Goal: Information Seeking & Learning: Learn about a topic

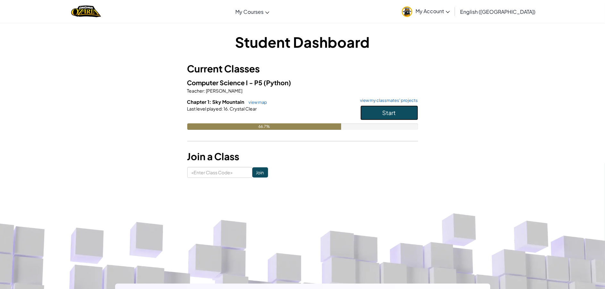
click at [377, 109] on button "Start" at bounding box center [389, 112] width 58 height 15
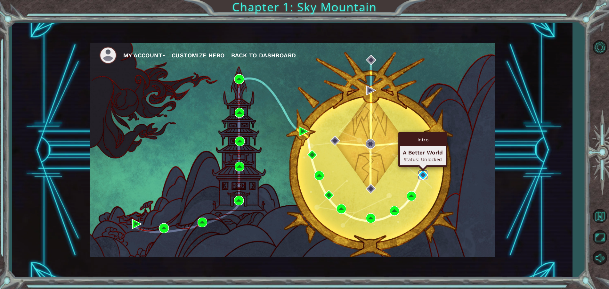
click at [422, 174] on img at bounding box center [424, 175] width 10 height 10
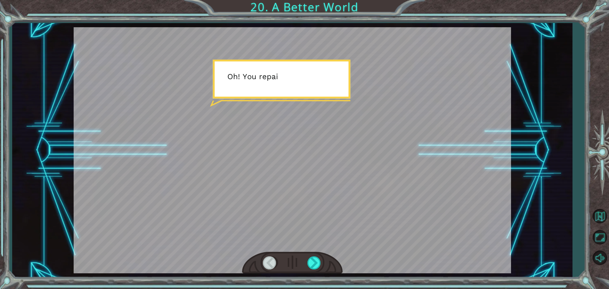
drag, startPoint x: 288, startPoint y: 141, endPoint x: 286, endPoint y: 134, distance: 7.3
click at [287, 138] on div at bounding box center [293, 150] width 438 height 246
click at [286, 134] on div at bounding box center [293, 150] width 438 height 246
click at [293, 117] on div at bounding box center [293, 150] width 438 height 246
click at [317, 261] on div at bounding box center [315, 262] width 14 height 13
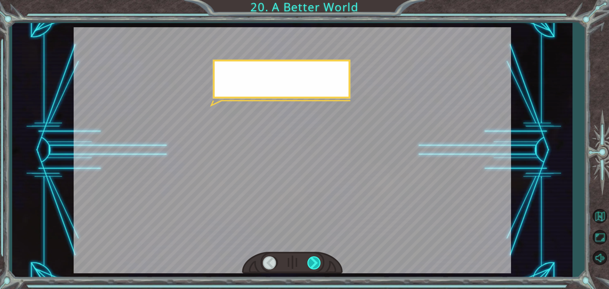
click at [317, 261] on div at bounding box center [315, 262] width 14 height 13
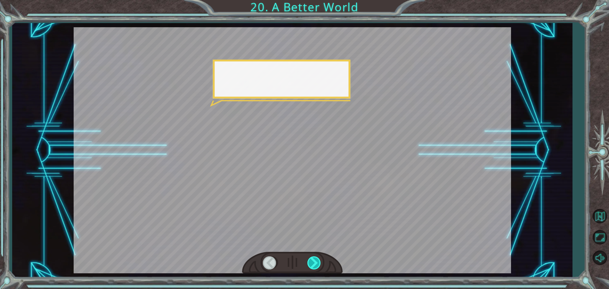
click at [317, 261] on div at bounding box center [315, 262] width 14 height 13
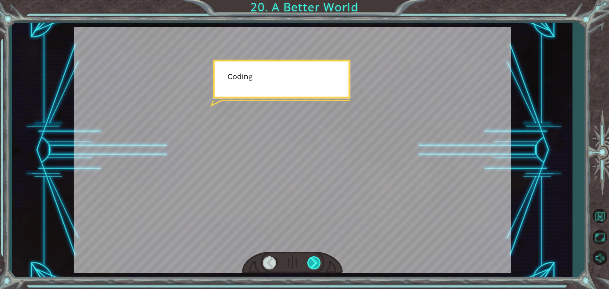
click at [317, 261] on div at bounding box center [315, 262] width 14 height 13
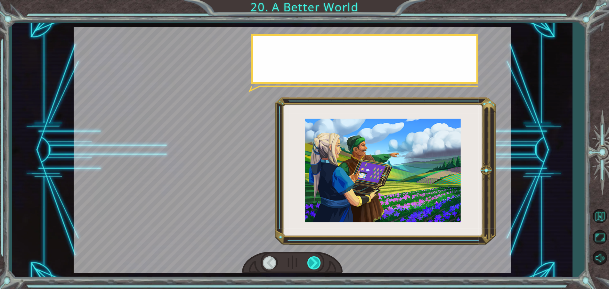
click at [317, 261] on div at bounding box center [315, 262] width 14 height 13
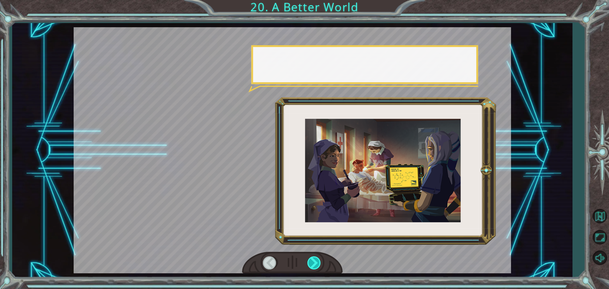
click at [317, 261] on div at bounding box center [315, 262] width 14 height 13
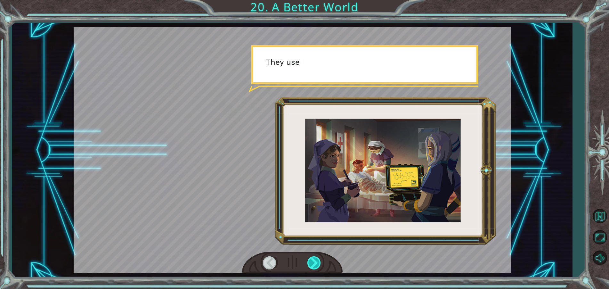
click at [317, 261] on div at bounding box center [315, 262] width 14 height 13
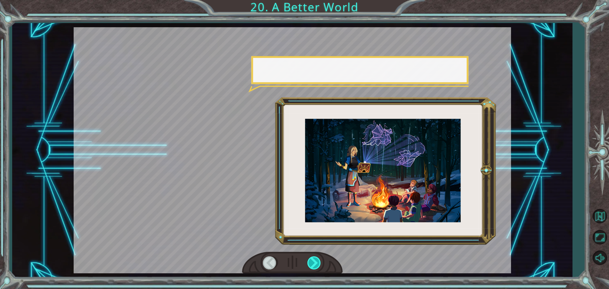
click at [317, 261] on div at bounding box center [315, 262] width 14 height 13
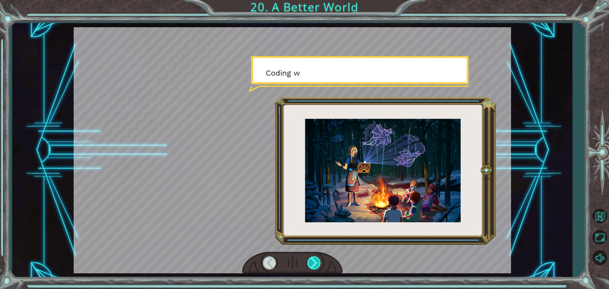
click at [317, 261] on div at bounding box center [315, 262] width 14 height 13
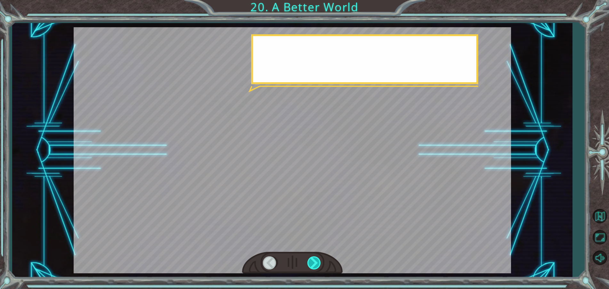
click at [317, 261] on div at bounding box center [315, 262] width 14 height 13
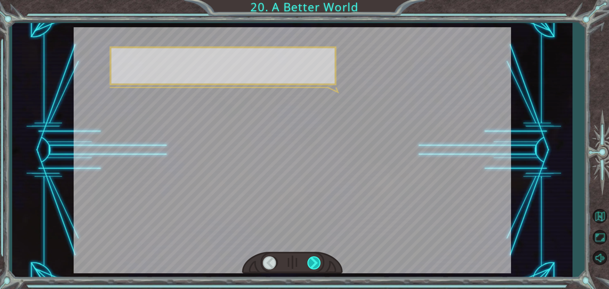
click at [317, 261] on div at bounding box center [315, 262] width 14 height 13
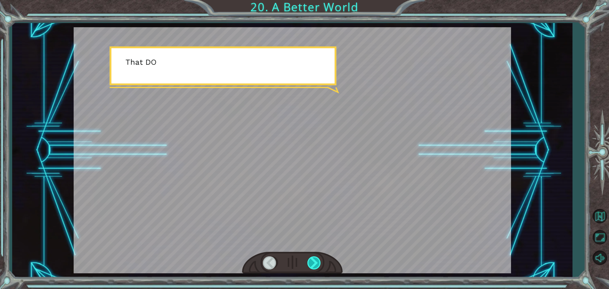
click at [317, 261] on div at bounding box center [315, 262] width 14 height 13
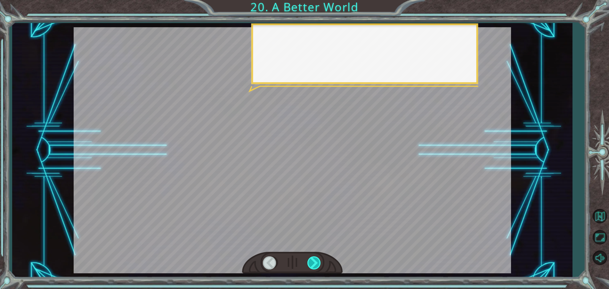
click at [317, 261] on div at bounding box center [315, 262] width 14 height 13
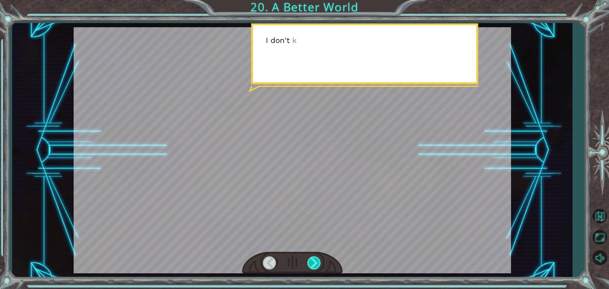
click at [317, 261] on div at bounding box center [315, 262] width 14 height 13
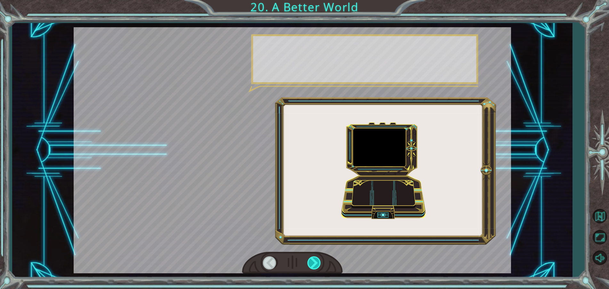
click at [317, 261] on div at bounding box center [315, 262] width 14 height 13
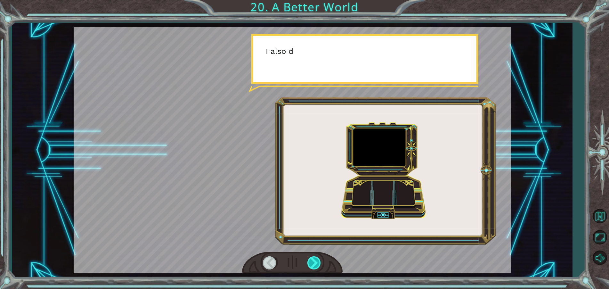
click at [317, 261] on div at bounding box center [315, 262] width 14 height 13
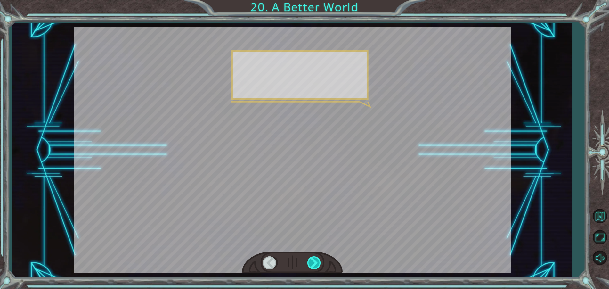
click at [317, 261] on div at bounding box center [315, 262] width 14 height 13
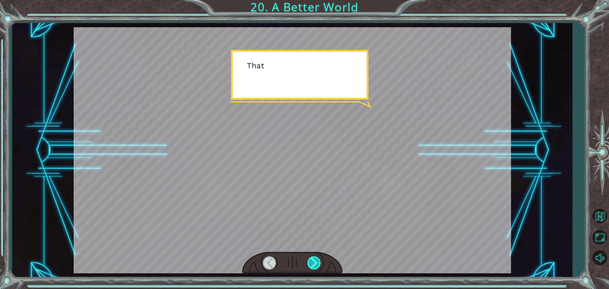
click at [317, 261] on div at bounding box center [315, 262] width 14 height 13
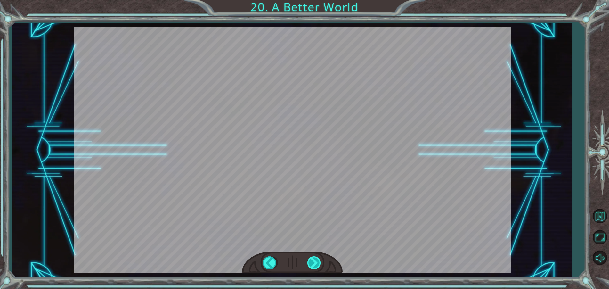
click at [317, 0] on div "O h ! Y o u r e p a i r e d t h e M o n o l i t h ! G r e a t j o b ! A n d i t…" at bounding box center [304, 0] width 609 height 0
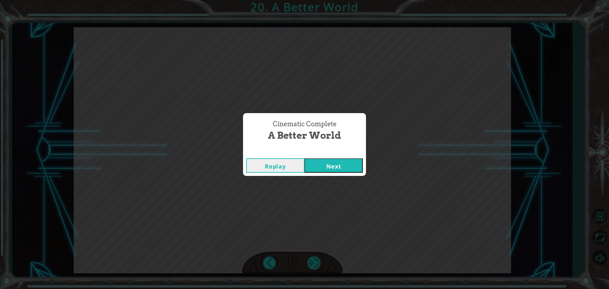
click at [317, 261] on div "Cinematic Complete A Better World Replay Next" at bounding box center [304, 144] width 609 height 289
click at [339, 168] on button "Next" at bounding box center [334, 165] width 58 height 14
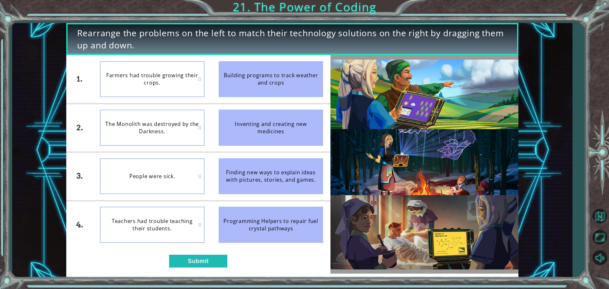
drag, startPoint x: 238, startPoint y: 119, endPoint x: 155, endPoint y: 128, distance: 83.8
click at [155, 128] on div "1. 2. 3. 4. Farmers had trouble growing their crops. The Monolith was destroyed…" at bounding box center [198, 152] width 264 height 194
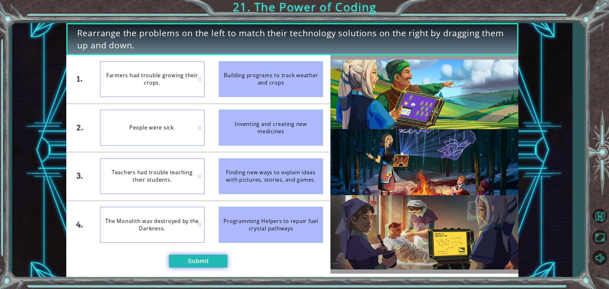
click at [206, 259] on button "Submit" at bounding box center [198, 261] width 58 height 13
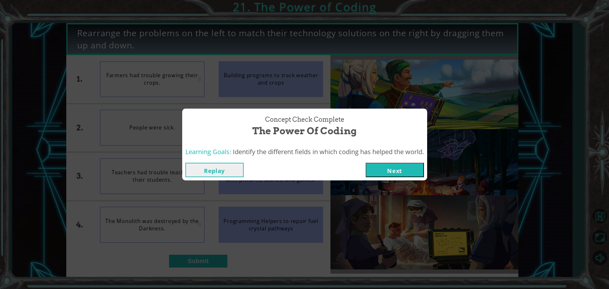
click at [384, 178] on div "Replay Next" at bounding box center [304, 170] width 245 height 21
click at [385, 175] on button "Next" at bounding box center [395, 170] width 58 height 14
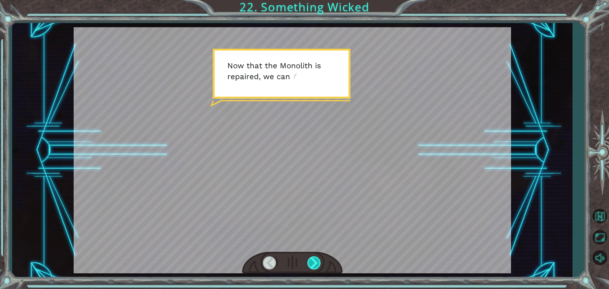
click at [315, 262] on div at bounding box center [315, 262] width 14 height 13
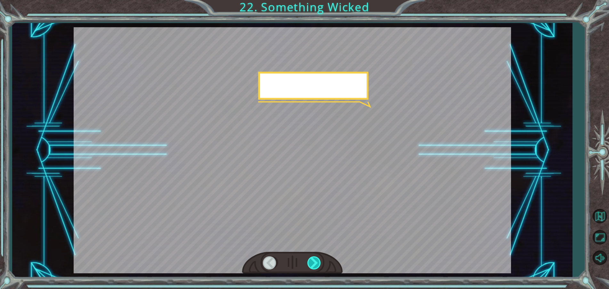
click at [316, 262] on div at bounding box center [315, 262] width 14 height 13
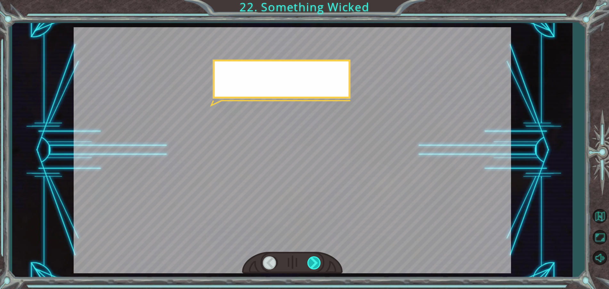
click at [316, 262] on div at bounding box center [315, 262] width 14 height 13
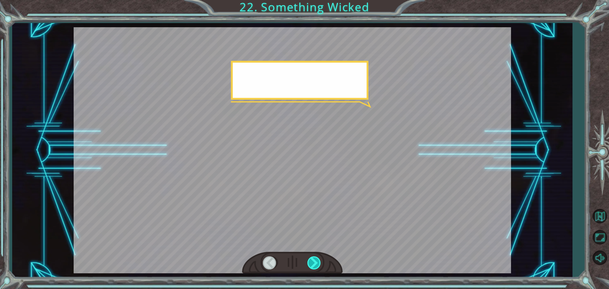
click at [316, 262] on div at bounding box center [315, 262] width 14 height 13
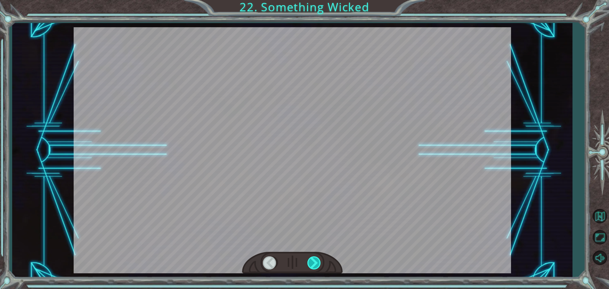
click at [316, 262] on div at bounding box center [315, 262] width 14 height 13
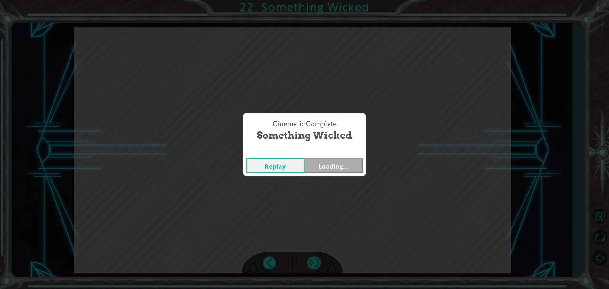
click at [316, 262] on div "Cinematic Complete Something Wicked Replay Loading..." at bounding box center [304, 144] width 609 height 289
click at [339, 170] on button "Next" at bounding box center [334, 165] width 58 height 14
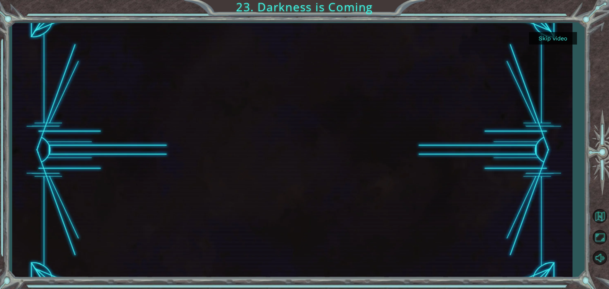
click at [321, 255] on div at bounding box center [292, 150] width 452 height 254
click at [320, 259] on div at bounding box center [292, 150] width 452 height 254
drag, startPoint x: 325, startPoint y: 195, endPoint x: 324, endPoint y: 199, distance: 4.4
click at [325, 196] on div at bounding box center [292, 150] width 452 height 254
click at [532, 40] on button "Skip video" at bounding box center [553, 38] width 48 height 12
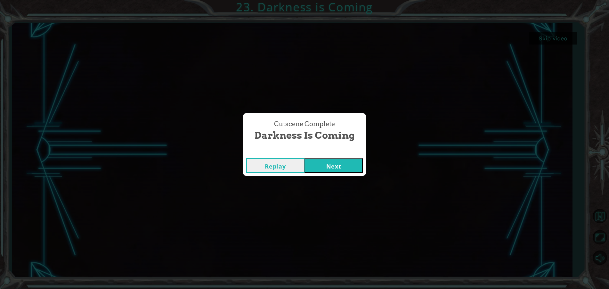
click at [325, 168] on button "Next" at bounding box center [334, 165] width 58 height 14
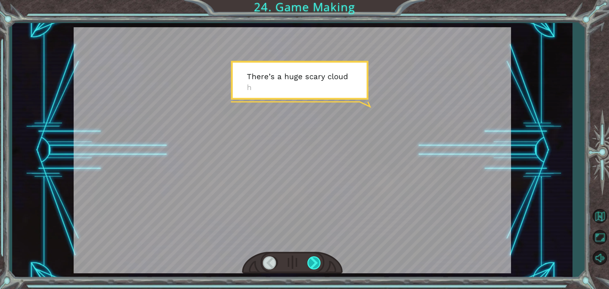
click at [317, 264] on div at bounding box center [315, 262] width 14 height 13
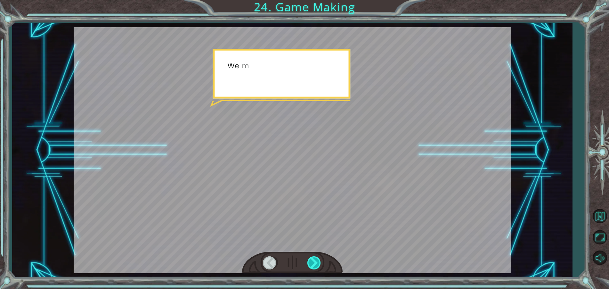
click at [317, 264] on div at bounding box center [315, 262] width 14 height 13
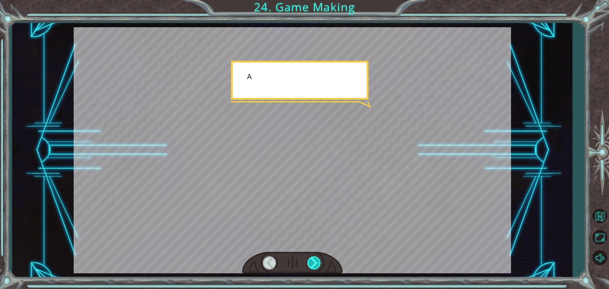
click at [316, 264] on div at bounding box center [315, 262] width 14 height 13
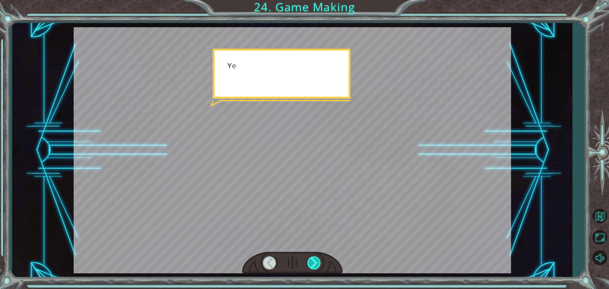
click at [316, 264] on div at bounding box center [315, 262] width 14 height 13
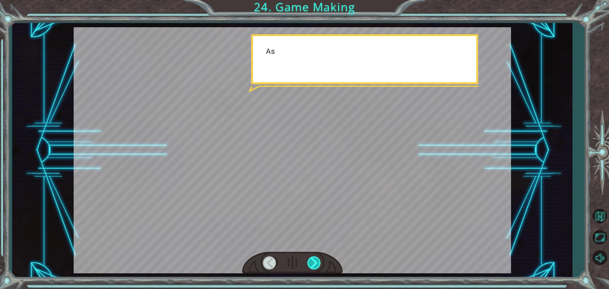
click at [316, 264] on div at bounding box center [315, 262] width 14 height 13
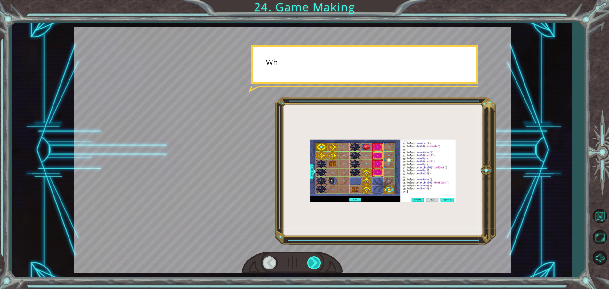
click at [316, 264] on div at bounding box center [315, 262] width 14 height 13
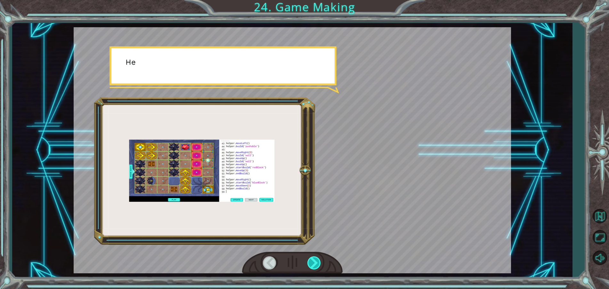
click at [316, 264] on div at bounding box center [315, 262] width 14 height 13
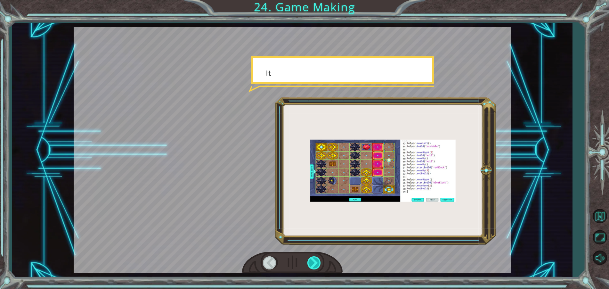
click at [316, 264] on div at bounding box center [315, 262] width 14 height 13
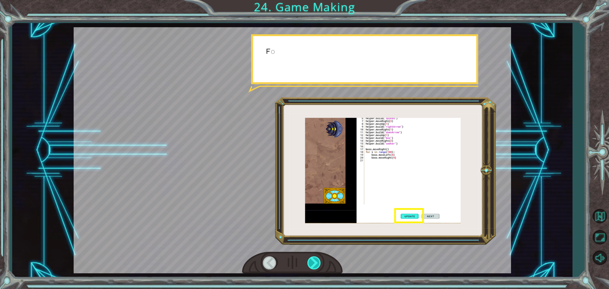
click at [316, 264] on div at bounding box center [315, 262] width 14 height 13
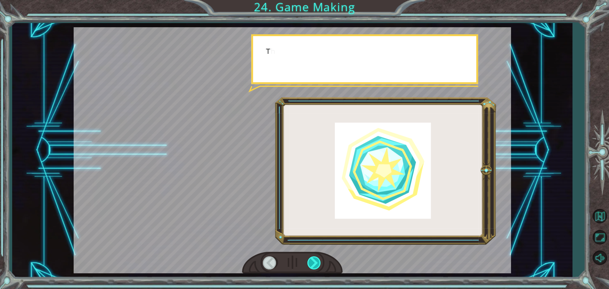
click at [316, 264] on div at bounding box center [315, 262] width 14 height 13
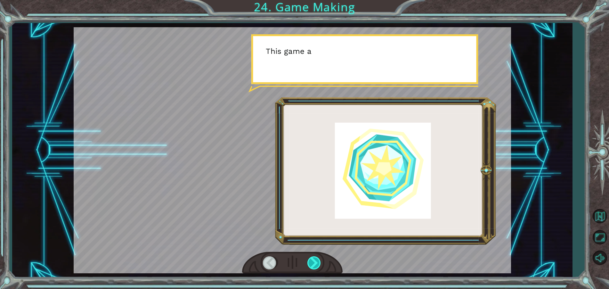
click at [316, 264] on div at bounding box center [315, 262] width 14 height 13
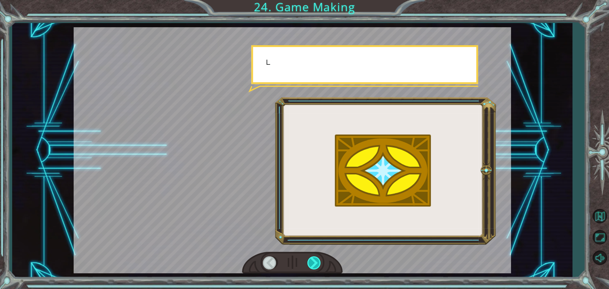
click at [316, 264] on div at bounding box center [315, 262] width 14 height 13
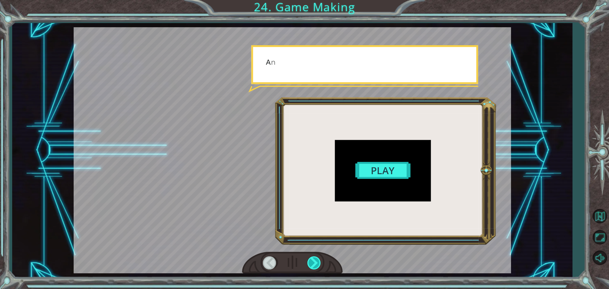
click at [316, 264] on div at bounding box center [315, 262] width 14 height 13
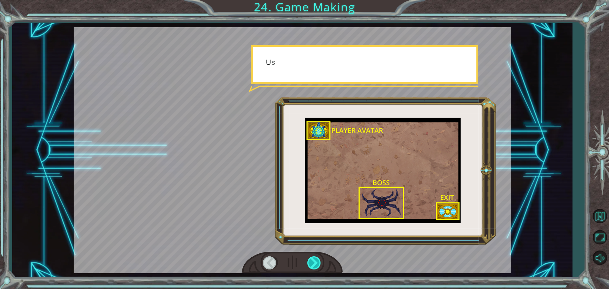
click at [316, 264] on div at bounding box center [315, 262] width 14 height 13
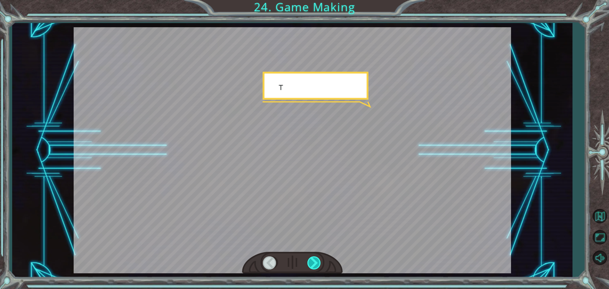
click at [316, 264] on div at bounding box center [315, 262] width 14 height 13
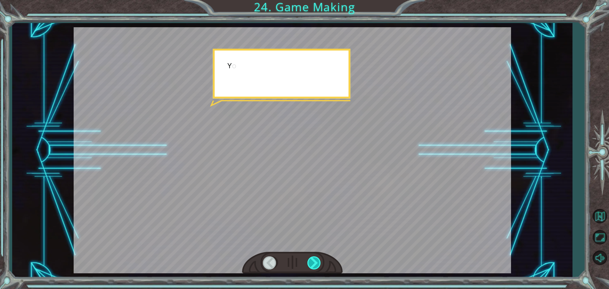
click at [316, 264] on div at bounding box center [315, 262] width 14 height 13
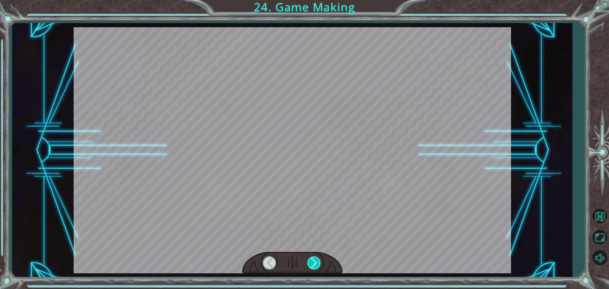
click at [316, 264] on div at bounding box center [315, 262] width 14 height 13
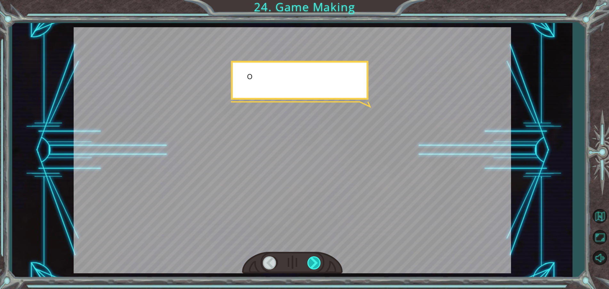
click at [316, 264] on div at bounding box center [315, 262] width 14 height 13
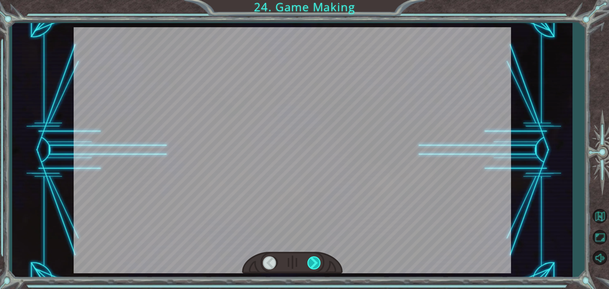
click at [316, 264] on div at bounding box center [315, 262] width 14 height 13
click at [316, 0] on div "T h e r e ’ s a h u g e s c a r y c l o u d h e a d i n g t o w a r d s u s ! W…" at bounding box center [304, 0] width 609 height 0
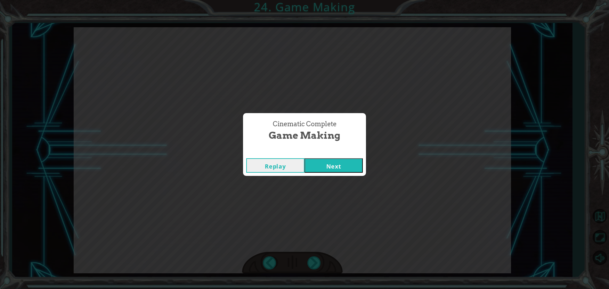
click at [334, 164] on button "Next" at bounding box center [334, 165] width 58 height 14
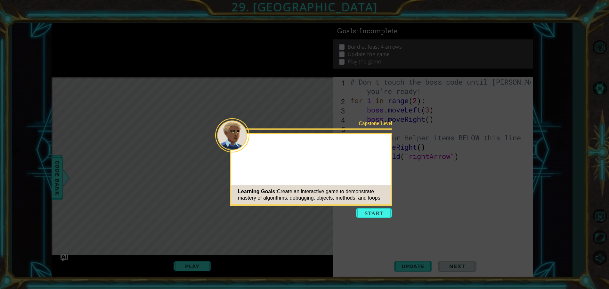
click at [377, 213] on button "Start" at bounding box center [374, 213] width 37 height 10
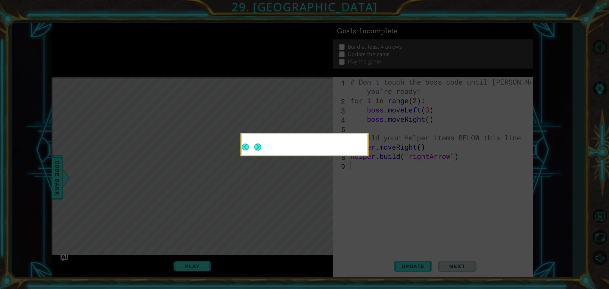
click at [315, 155] on div at bounding box center [305, 144] width 128 height 23
click at [257, 145] on button "Next" at bounding box center [257, 147] width 7 height 7
click at [257, 145] on icon at bounding box center [304, 144] width 609 height 289
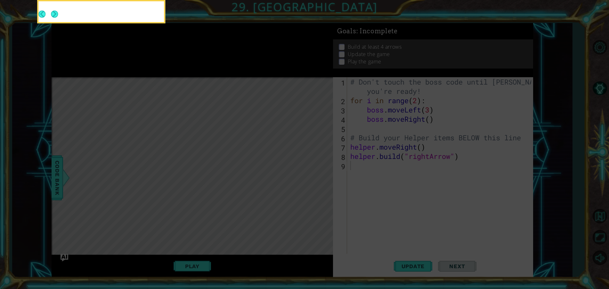
click at [257, 145] on icon at bounding box center [304, 43] width 609 height 492
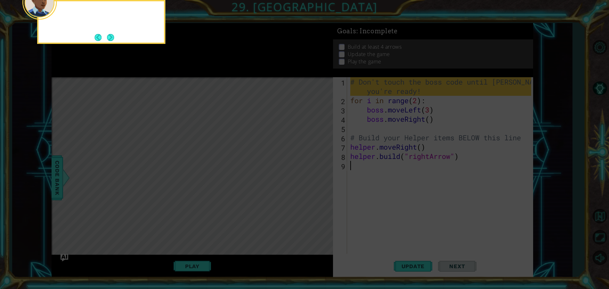
drag, startPoint x: 257, startPoint y: 146, endPoint x: 260, endPoint y: 163, distance: 17.1
click at [258, 149] on icon at bounding box center [304, 43] width 609 height 492
click at [107, 34] on button "Next" at bounding box center [110, 37] width 7 height 7
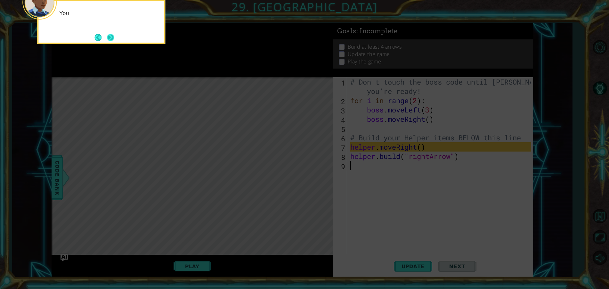
click at [108, 38] on button "Next" at bounding box center [110, 37] width 7 height 7
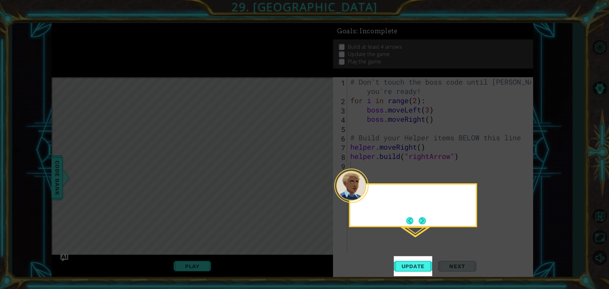
click at [113, 37] on icon at bounding box center [304, 144] width 609 height 289
click at [423, 220] on button "Next" at bounding box center [422, 220] width 7 height 7
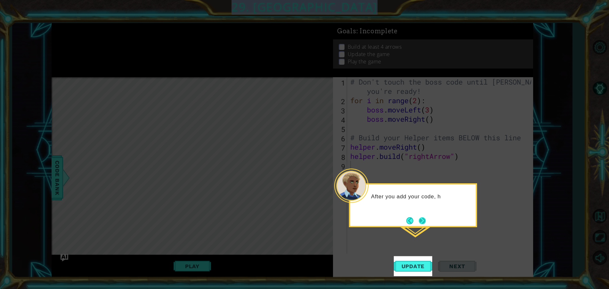
click at [423, 220] on icon at bounding box center [304, 144] width 609 height 289
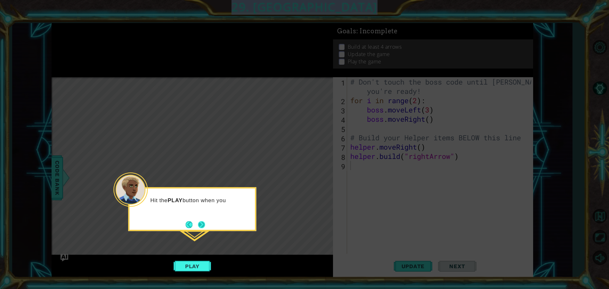
click at [205, 224] on button "Next" at bounding box center [201, 224] width 7 height 7
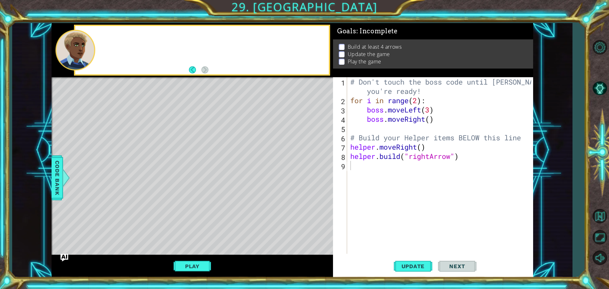
click at [206, 224] on div "Level Map" at bounding box center [200, 171] width 296 height 189
click at [211, 65] on div "Ok. Time to give it a try. Add som" at bounding box center [202, 50] width 254 height 48
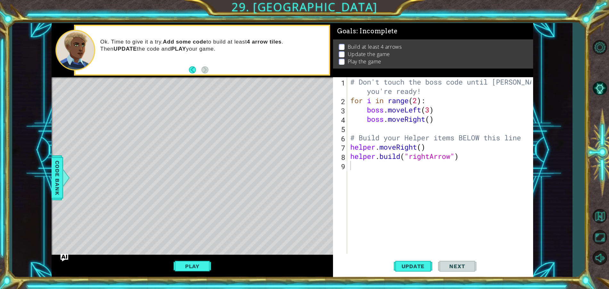
click at [162, 95] on div "Level Map" at bounding box center [200, 171] width 296 height 189
click at [122, 99] on div "Level Map" at bounding box center [200, 171] width 296 height 189
click at [190, 70] on button "Back" at bounding box center [195, 69] width 12 height 7
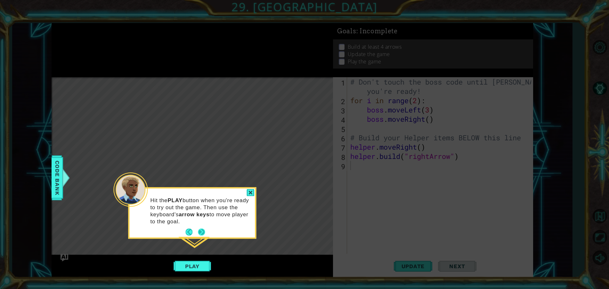
click at [199, 235] on button "Next" at bounding box center [201, 231] width 7 height 7
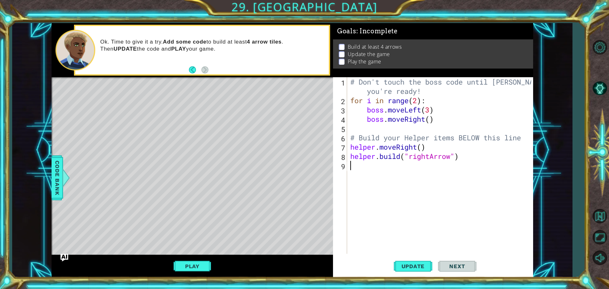
drag, startPoint x: 85, startPoint y: 86, endPoint x: 101, endPoint y: 95, distance: 18.5
click at [85, 86] on div "Level Map" at bounding box center [200, 171] width 296 height 189
click at [358, 165] on div "# Don't touch the boss code until [PERSON_NAME] says you're ready! for i in ran…" at bounding box center [442, 179] width 186 height 204
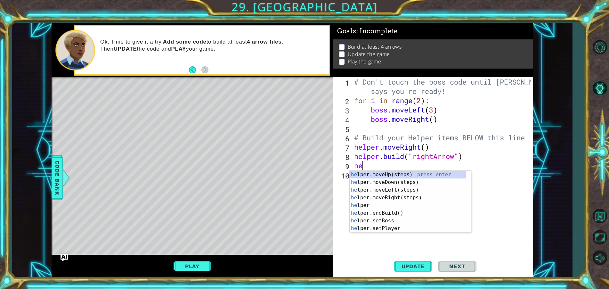
type textarea "h"
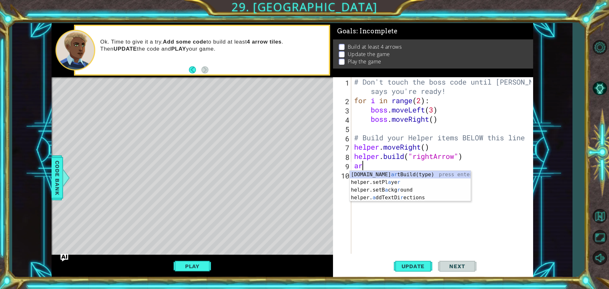
type textarea "a"
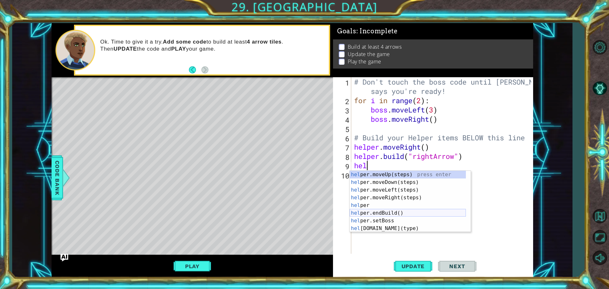
scroll to position [38, 0]
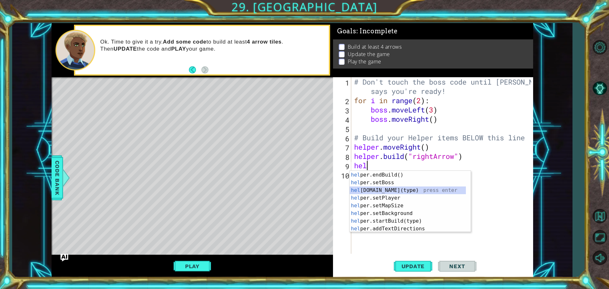
click at [409, 192] on div "hel per press enter hel per.endBuild() press enter hel per.setBoss press enter …" at bounding box center [408, 201] width 116 height 77
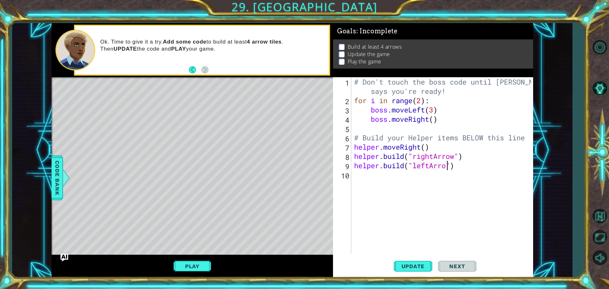
scroll to position [0, 4]
type textarea "[DOMAIN_NAME]("leftArrow")"
click at [426, 267] on span "Update" at bounding box center [413, 266] width 36 height 6
click at [423, 263] on span "Update" at bounding box center [413, 266] width 36 height 6
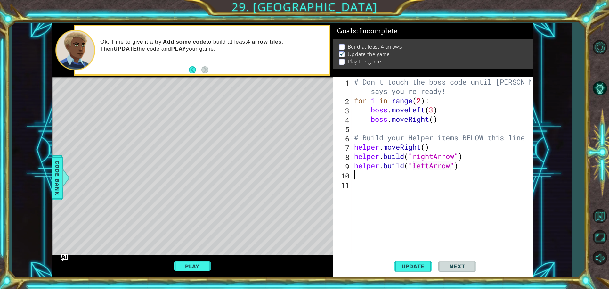
click at [449, 264] on span "Next" at bounding box center [457, 266] width 29 height 6
click at [197, 264] on button "Play" at bounding box center [192, 266] width 37 height 12
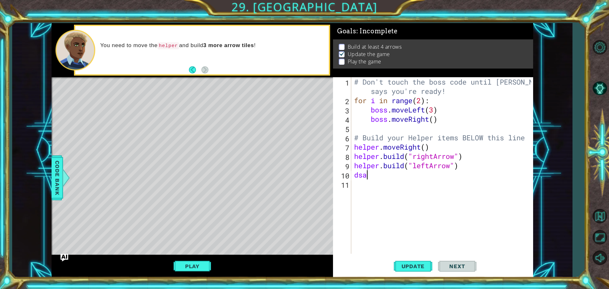
type textarea "d"
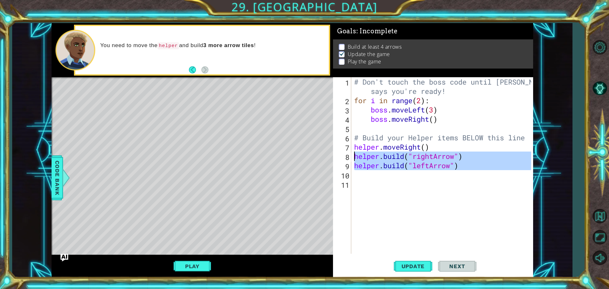
drag, startPoint x: 463, startPoint y: 167, endPoint x: 344, endPoint y: 158, distance: 119.6
click at [344, 158] on div "1 2 3 4 5 6 7 8 9 10 11 # Don't touch the boss code until [PERSON_NAME] says yo…" at bounding box center [432, 165] width 198 height 177
type textarea "[DOMAIN_NAME]("rightArrow") [DOMAIN_NAME]("leftArrow")"
click at [377, 180] on div "# Don't touch the boss code until [PERSON_NAME] says you're ready! for i in ran…" at bounding box center [444, 179] width 182 height 204
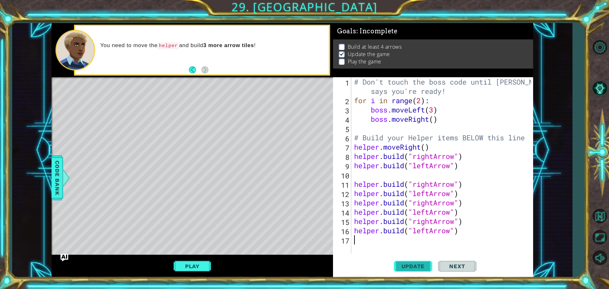
click at [423, 266] on span "Update" at bounding box center [413, 266] width 36 height 6
click at [417, 267] on span "Update" at bounding box center [413, 266] width 36 height 6
click at [194, 261] on button "Play" at bounding box center [192, 266] width 37 height 12
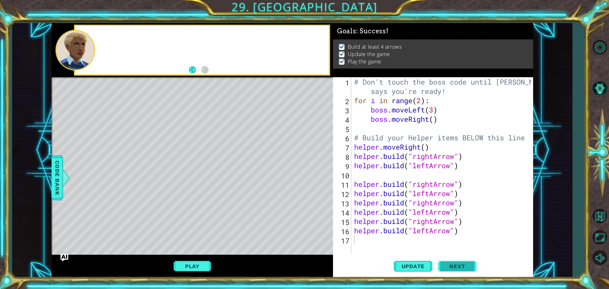
click at [452, 265] on span "Next" at bounding box center [457, 266] width 29 height 6
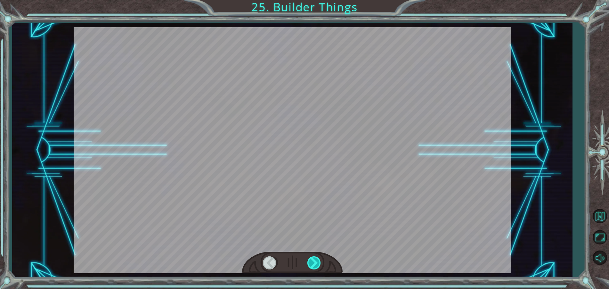
click at [315, 267] on div at bounding box center [315, 262] width 14 height 13
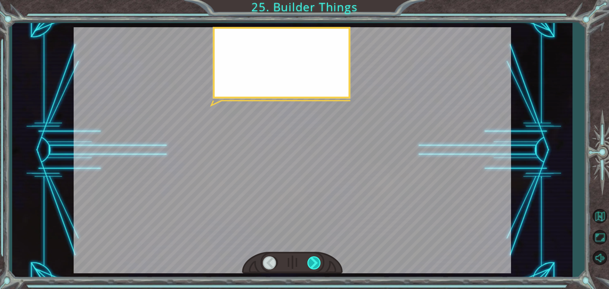
click at [315, 267] on div at bounding box center [315, 262] width 14 height 13
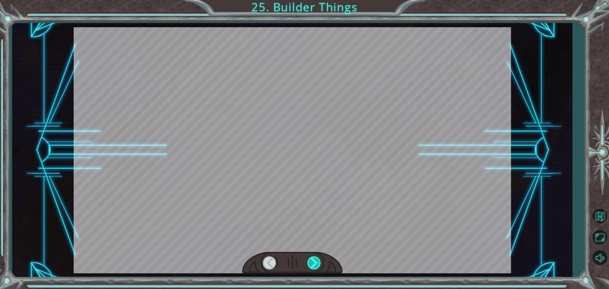
click at [315, 267] on div at bounding box center [315, 262] width 14 height 13
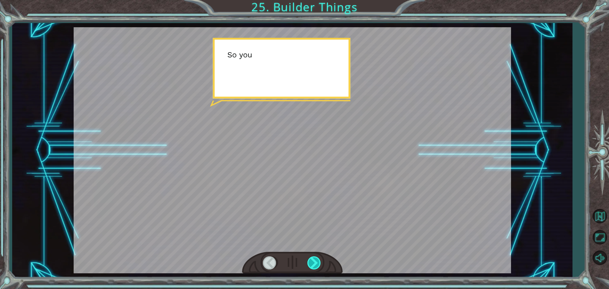
click at [315, 267] on div at bounding box center [315, 262] width 14 height 13
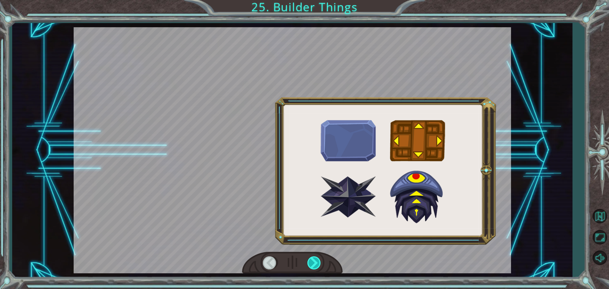
click at [315, 267] on div at bounding box center [315, 262] width 14 height 13
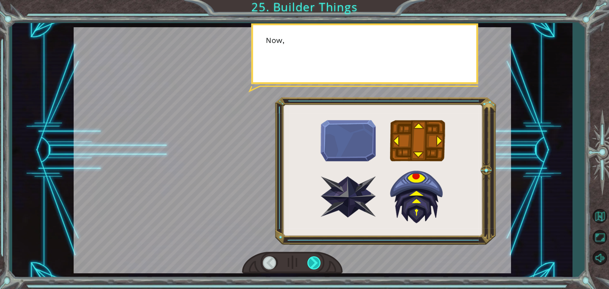
click at [315, 267] on div at bounding box center [315, 262] width 14 height 13
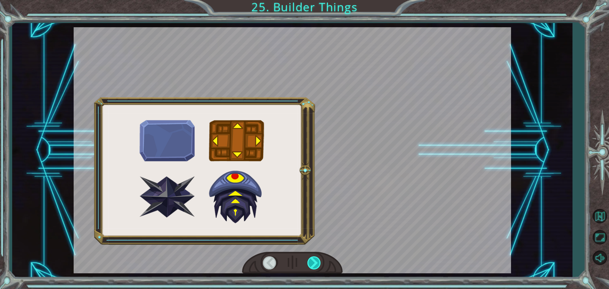
click at [315, 267] on div at bounding box center [315, 262] width 14 height 13
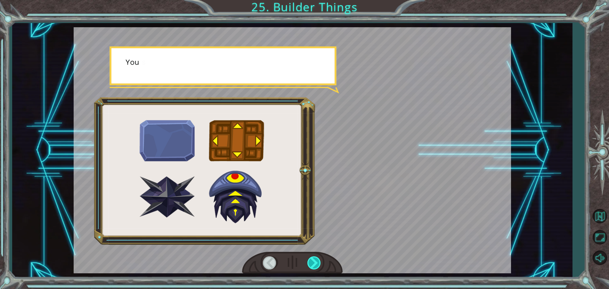
click at [315, 267] on div at bounding box center [315, 262] width 14 height 13
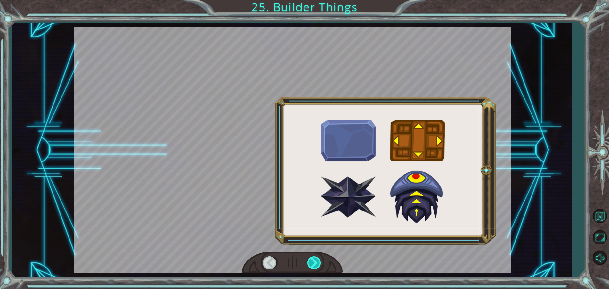
click at [315, 267] on div at bounding box center [315, 262] width 14 height 13
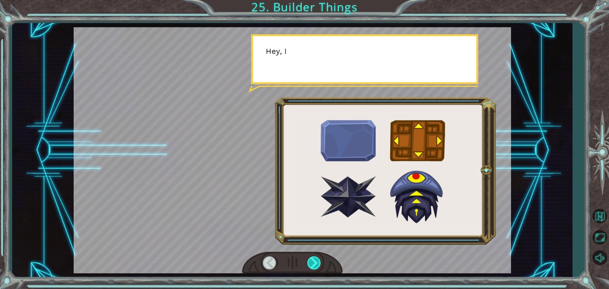
click at [315, 267] on div at bounding box center [315, 262] width 14 height 13
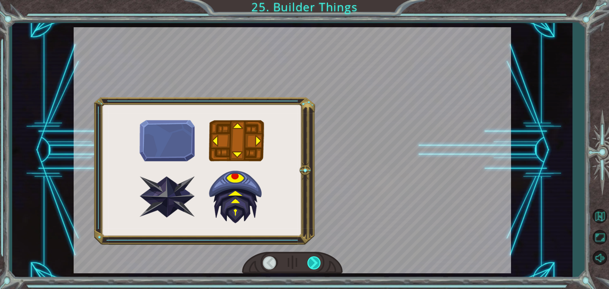
click at [315, 267] on div at bounding box center [315, 262] width 14 height 13
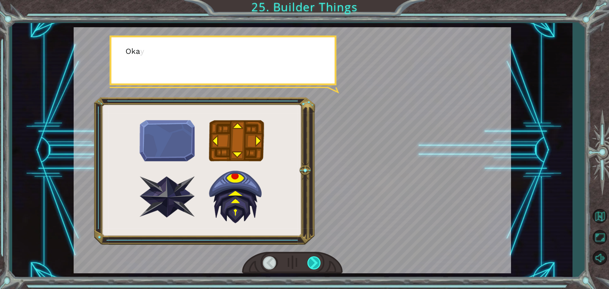
click at [315, 267] on div at bounding box center [315, 262] width 14 height 13
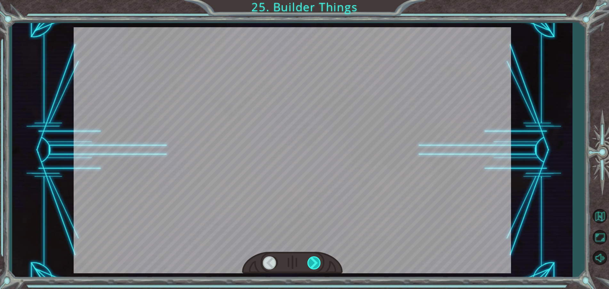
click at [315, 267] on div at bounding box center [315, 262] width 14 height 13
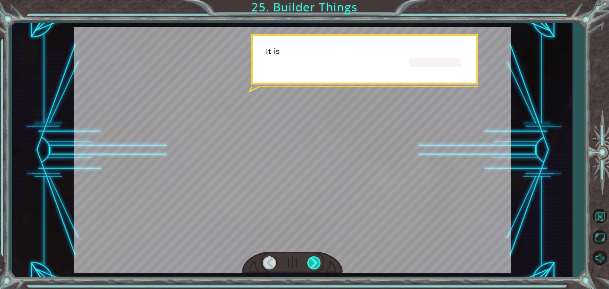
click at [315, 267] on div at bounding box center [315, 262] width 14 height 13
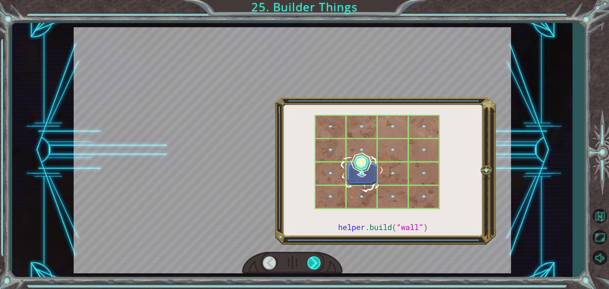
click at [315, 267] on div at bounding box center [315, 262] width 14 height 13
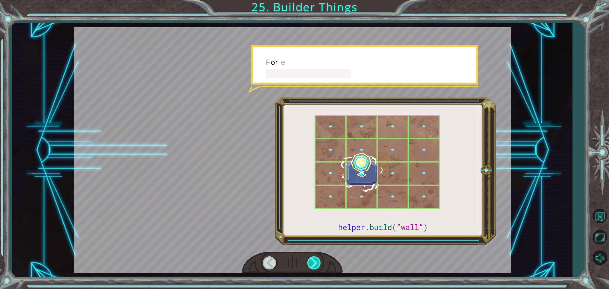
click at [315, 267] on div at bounding box center [315, 262] width 14 height 13
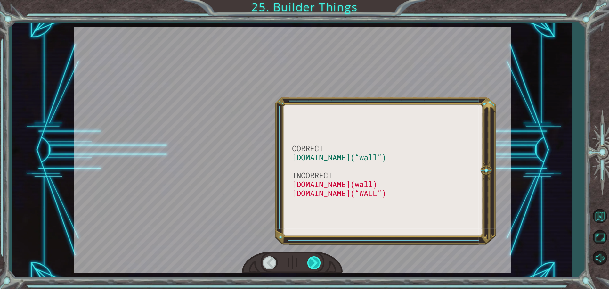
click at [315, 267] on div at bounding box center [315, 262] width 14 height 13
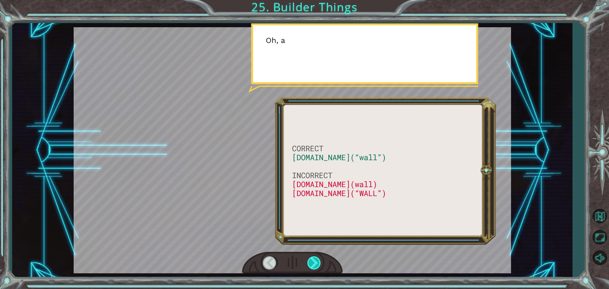
click at [315, 267] on div at bounding box center [315, 262] width 14 height 13
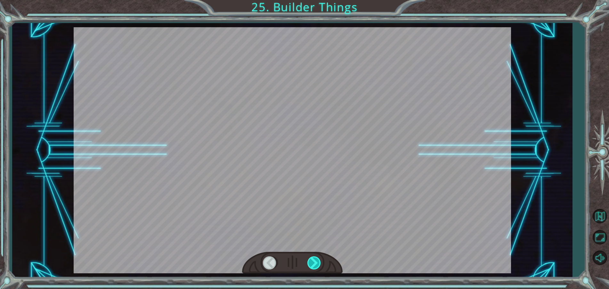
click at [315, 267] on div at bounding box center [315, 262] width 14 height 13
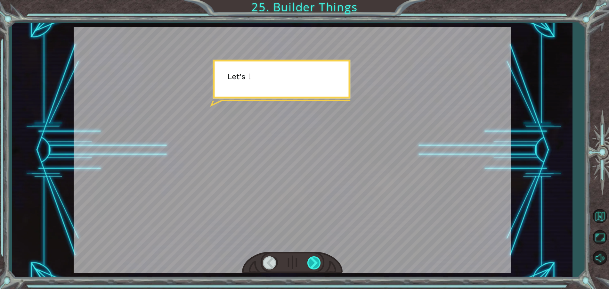
click at [315, 267] on div at bounding box center [315, 262] width 14 height 13
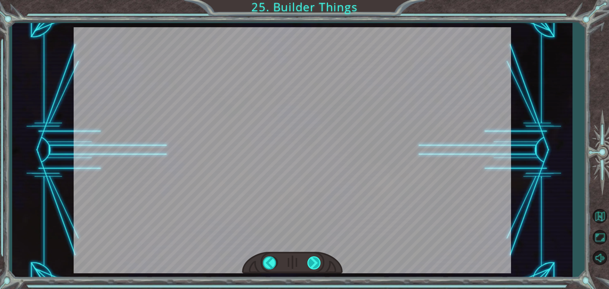
click at [315, 0] on div "CORRECT [DOMAIN_NAME](“wall”) INCORRECT [DOMAIN_NAME](wall) [DOMAIN_NAME](“WALL…" at bounding box center [304, 0] width 609 height 0
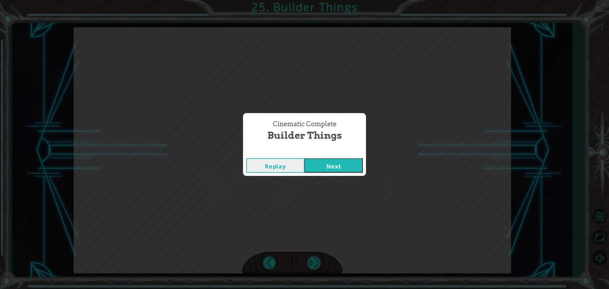
click at [315, 267] on div "Cinematic Complete Builder Things Replay Next" at bounding box center [304, 144] width 609 height 289
click at [337, 167] on button "Next" at bounding box center [334, 165] width 58 height 14
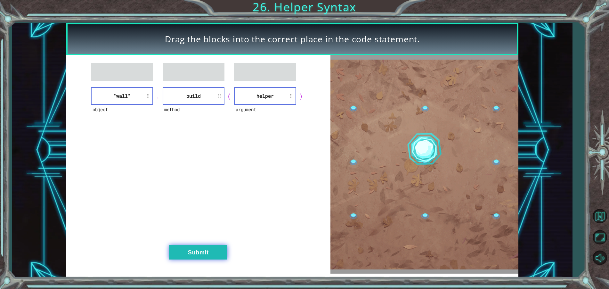
click at [212, 249] on button "Submit" at bounding box center [198, 252] width 58 height 14
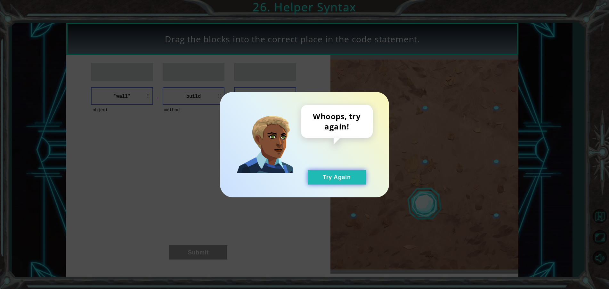
click at [346, 173] on button "Try Again" at bounding box center [337, 177] width 58 height 14
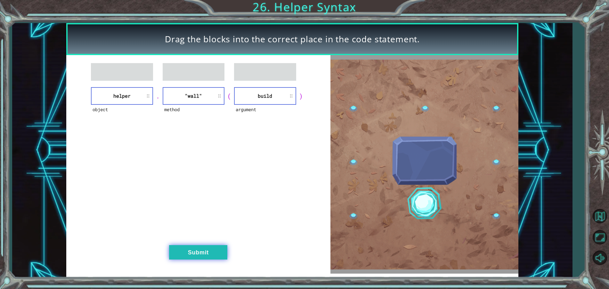
click at [216, 257] on button "Submit" at bounding box center [198, 252] width 58 height 14
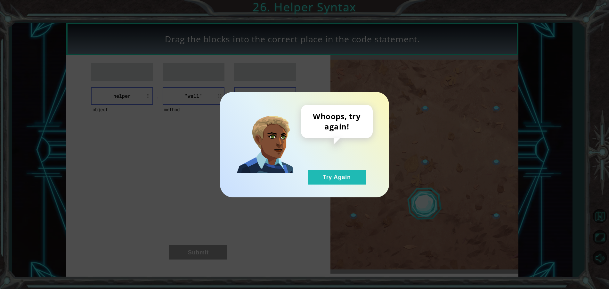
click at [340, 168] on div "Whoops, try again! Try Again" at bounding box center [337, 145] width 72 height 80
click at [327, 175] on button "Try Again" at bounding box center [337, 177] width 58 height 14
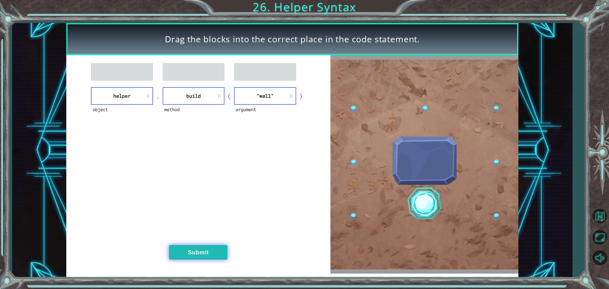
click at [191, 257] on button "Submit" at bounding box center [198, 252] width 58 height 14
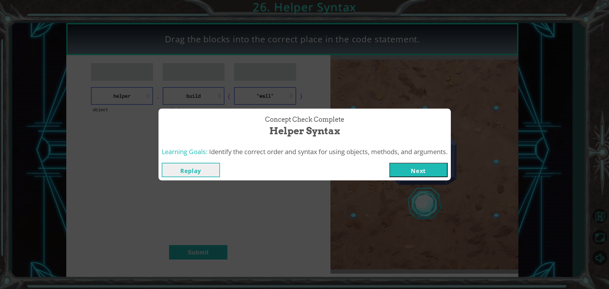
click at [412, 170] on button "Next" at bounding box center [419, 170] width 58 height 14
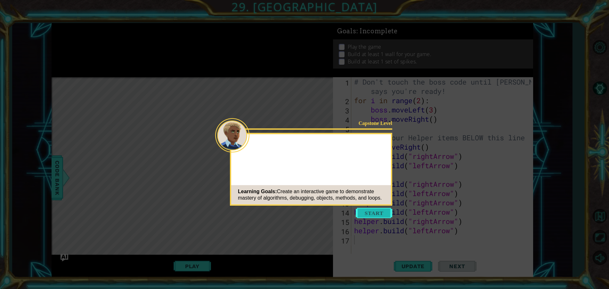
click at [378, 215] on button "Start" at bounding box center [374, 213] width 37 height 10
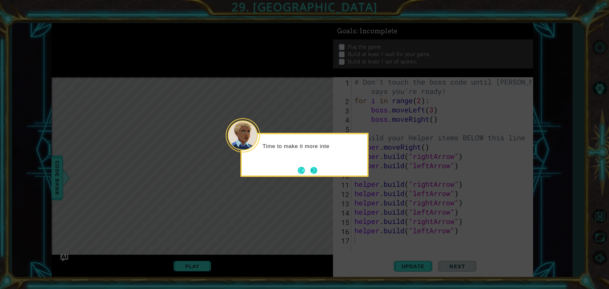
click at [314, 172] on button "Next" at bounding box center [313, 170] width 7 height 7
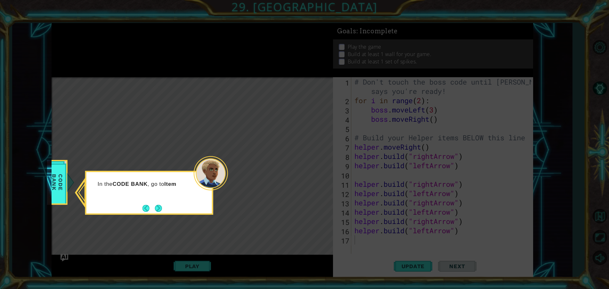
click at [155, 214] on div "In the CODE BANK , go to Item" at bounding box center [149, 193] width 128 height 44
click at [155, 212] on button "Next" at bounding box center [158, 208] width 7 height 7
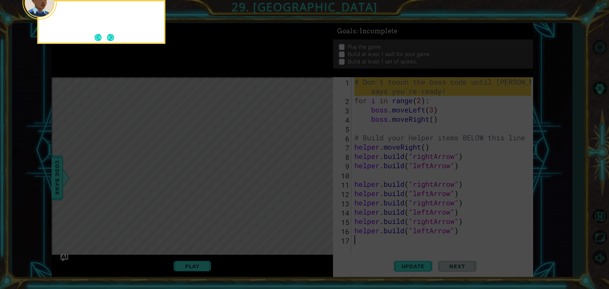
click at [156, 211] on icon at bounding box center [304, 43] width 609 height 492
click at [109, 27] on div "Remember, don't change the boss code ye" at bounding box center [101, 20] width 126 height 32
click at [107, 33] on div "Remember, don't change the boss code yet. We'l" at bounding box center [101, 18] width 126 height 35
click at [107, 34] on button "Next" at bounding box center [110, 37] width 7 height 7
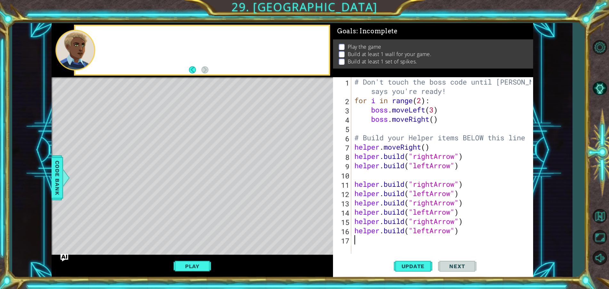
click at [107, 34] on div at bounding box center [202, 50] width 254 height 48
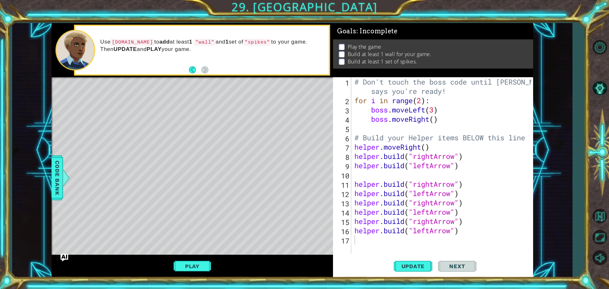
click at [360, 246] on div "# Don't touch the boss code until [PERSON_NAME] says you're ready! for i in ran…" at bounding box center [443, 179] width 181 height 204
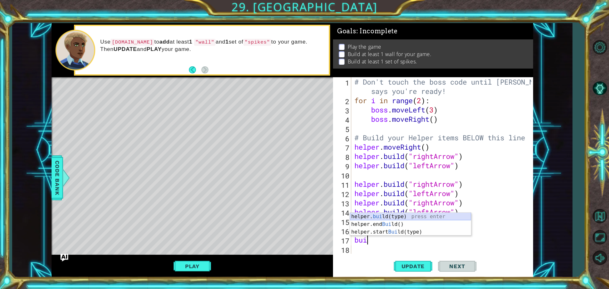
click at [413, 220] on div "helper. [PERSON_NAME](type) press enter helper.end [PERSON_NAME]() press enter …" at bounding box center [410, 232] width 121 height 38
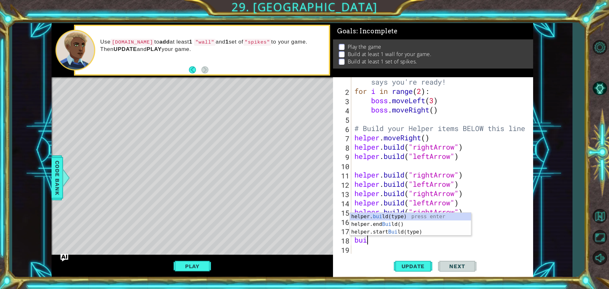
scroll to position [0, 4]
click at [405, 218] on div "helper. [PERSON_NAME](type) press enter helper.end [PERSON_NAME]() press enter …" at bounding box center [410, 232] width 121 height 38
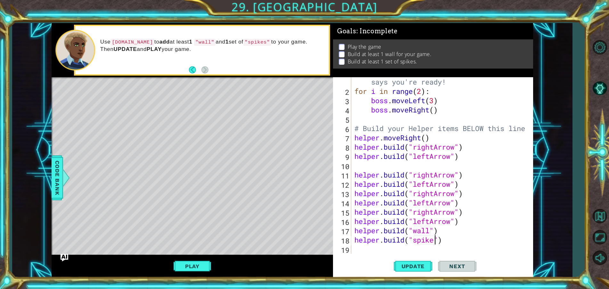
scroll to position [0, 4]
type textarea "[DOMAIN_NAME]("spikes")"
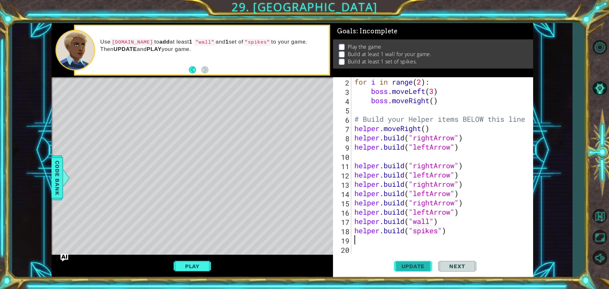
click at [416, 268] on span "Update" at bounding box center [413, 266] width 36 height 6
click at [201, 266] on button "Play" at bounding box center [192, 266] width 37 height 12
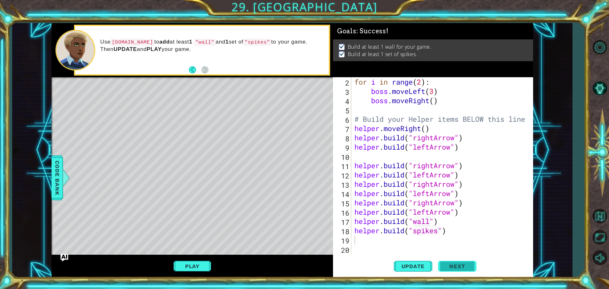
click at [456, 267] on span "Next" at bounding box center [457, 266] width 29 height 6
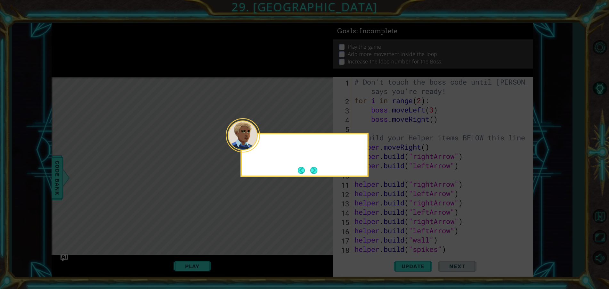
scroll to position [0, 0]
click at [316, 169] on button "Next" at bounding box center [314, 170] width 7 height 7
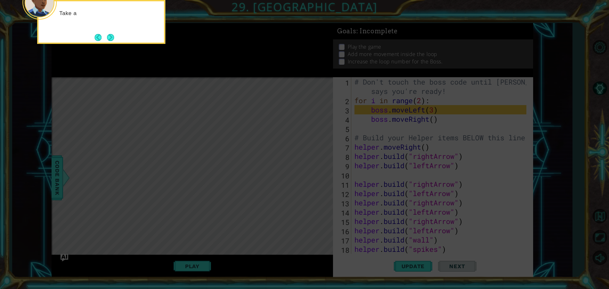
click at [412, 118] on icon at bounding box center [304, 43] width 609 height 492
click at [111, 40] on button "Next" at bounding box center [110, 37] width 7 height 7
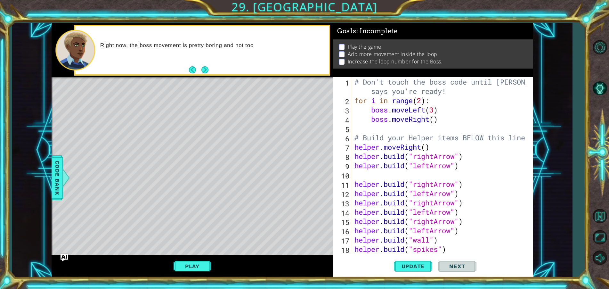
click at [435, 122] on div "# Don't touch the boss code until [PERSON_NAME] says you're ready! for i in ran…" at bounding box center [441, 179] width 177 height 204
click at [411, 267] on span "Update" at bounding box center [413, 266] width 36 height 6
click at [412, 267] on span "Update" at bounding box center [413, 266] width 36 height 6
click at [413, 263] on span "Update" at bounding box center [413, 266] width 36 height 6
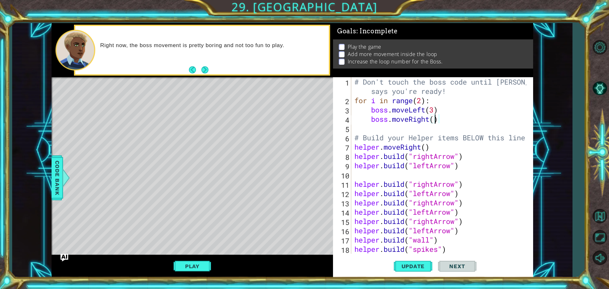
type textarea "boss.moveRight(1)"
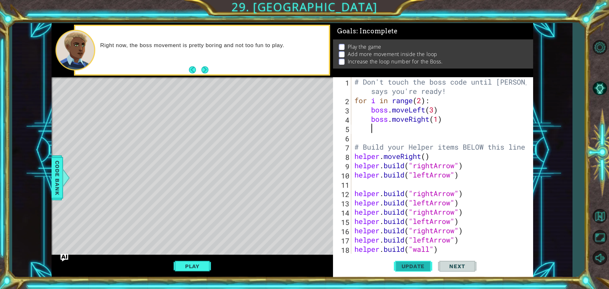
click at [419, 268] on span "Update" at bounding box center [413, 266] width 36 height 6
click at [440, 122] on div "# Don't touch the boss code until [PERSON_NAME] says you're ready! for i in ran…" at bounding box center [441, 179] width 177 height 204
type textarea "boss.moveRight(1)"
click at [440, 122] on div "# Don't touch the boss code until [PERSON_NAME] says you're ready! for i in ran…" at bounding box center [441, 179] width 177 height 204
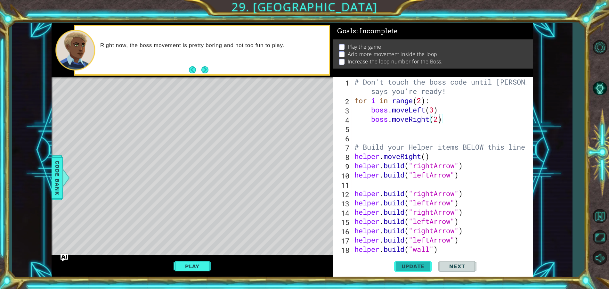
click at [427, 265] on span "Update" at bounding box center [413, 266] width 36 height 6
click at [426, 267] on span "Update" at bounding box center [413, 266] width 36 height 6
click at [433, 110] on div "# Don't touch the boss code until [PERSON_NAME] says you're ready! for i in ran…" at bounding box center [441, 179] width 177 height 204
click at [410, 268] on span "Update" at bounding box center [413, 266] width 36 height 6
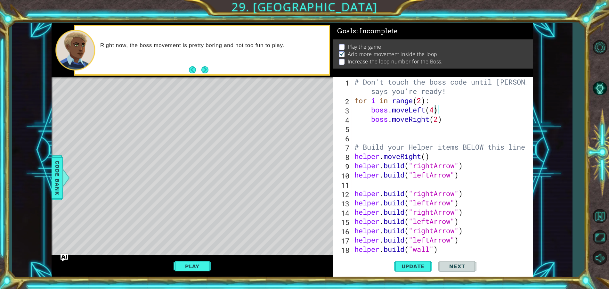
click at [422, 104] on div "# Don't touch the boss code until [PERSON_NAME] says you're ready! for i in ran…" at bounding box center [441, 179] width 177 height 204
type textarea "for i in range(3):"
click at [423, 261] on button "Update" at bounding box center [413, 266] width 38 height 20
click at [204, 265] on button "Play" at bounding box center [192, 266] width 37 height 12
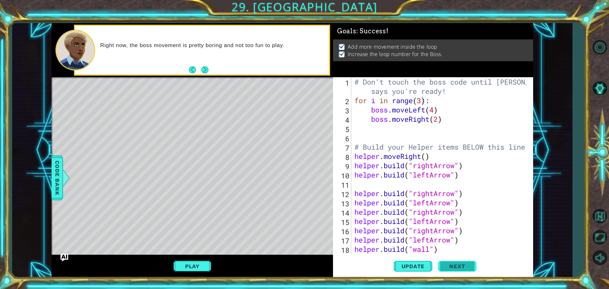
click at [464, 261] on button "Next" at bounding box center [457, 266] width 38 height 20
click at [462, 262] on body "1 ההההההההההההההההההההההההההההההההההההההההההההההההההההההההההההההההההההההההההההה…" at bounding box center [304, 144] width 609 height 289
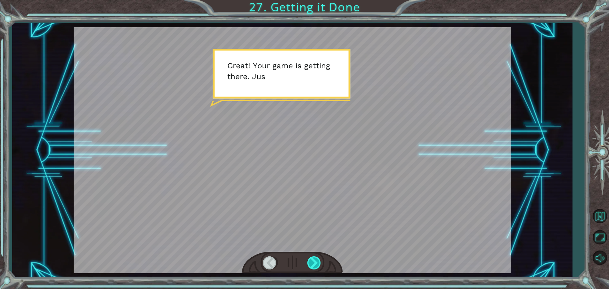
click at [316, 267] on div at bounding box center [315, 262] width 14 height 13
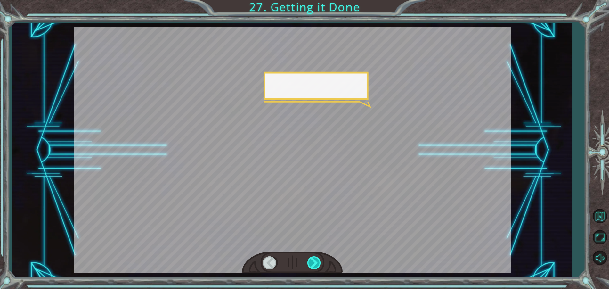
click at [316, 267] on div at bounding box center [315, 262] width 14 height 13
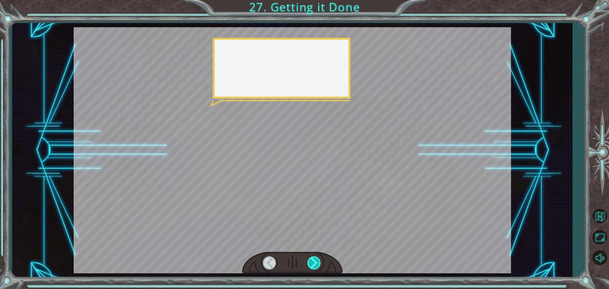
click at [316, 267] on div at bounding box center [315, 262] width 14 height 13
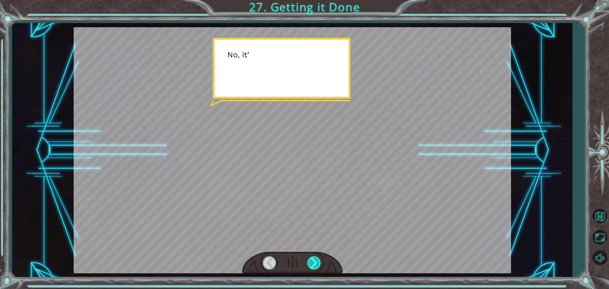
click at [316, 267] on div at bounding box center [315, 262] width 14 height 13
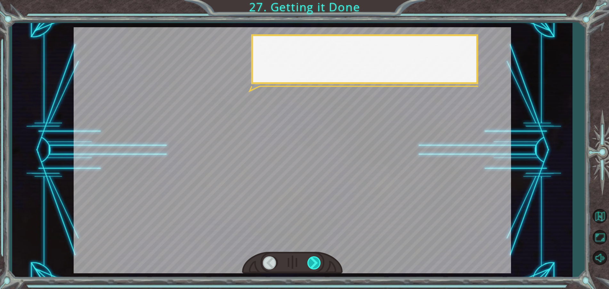
click at [316, 267] on div at bounding box center [315, 262] width 14 height 13
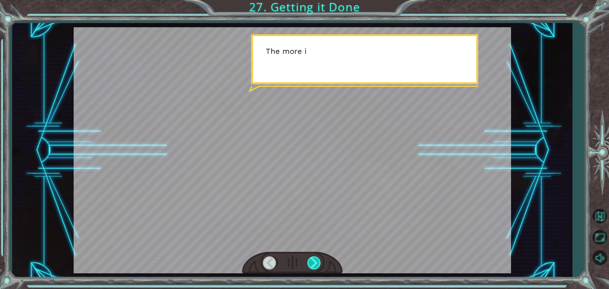
click at [316, 267] on div at bounding box center [315, 262] width 14 height 13
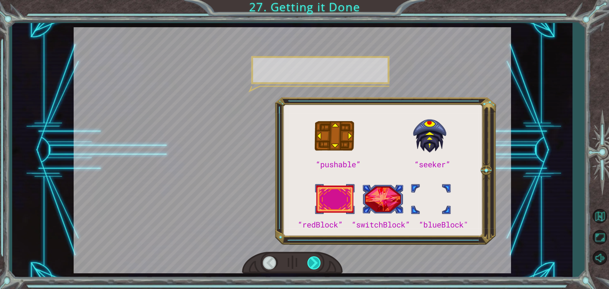
click at [316, 267] on div at bounding box center [315, 262] width 14 height 13
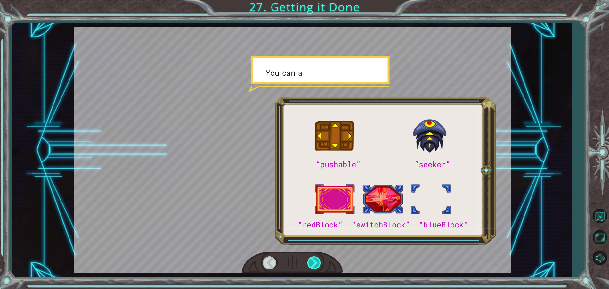
click at [316, 267] on div at bounding box center [315, 262] width 14 height 13
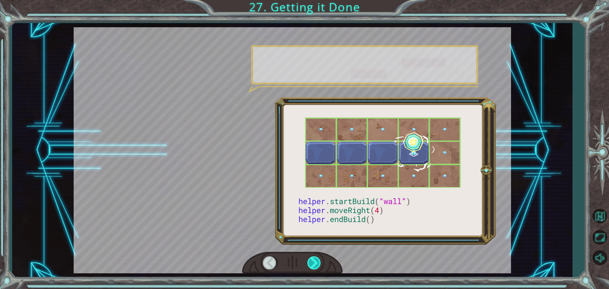
click at [316, 267] on div at bounding box center [315, 262] width 14 height 13
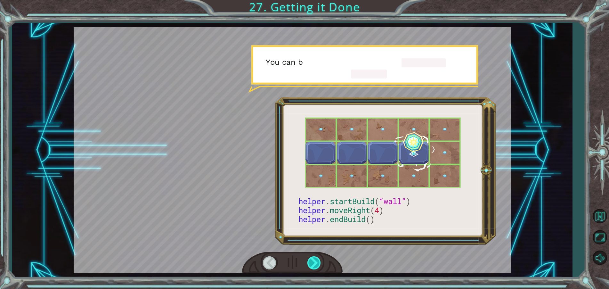
click at [316, 267] on div at bounding box center [315, 262] width 14 height 13
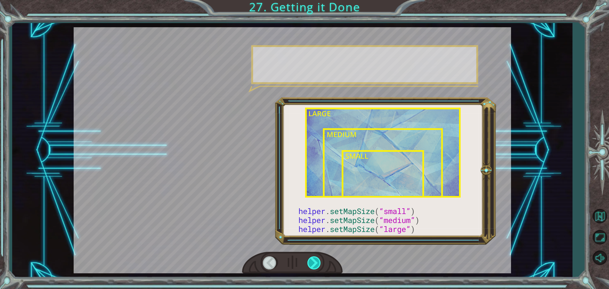
click at [316, 267] on div at bounding box center [315, 262] width 14 height 13
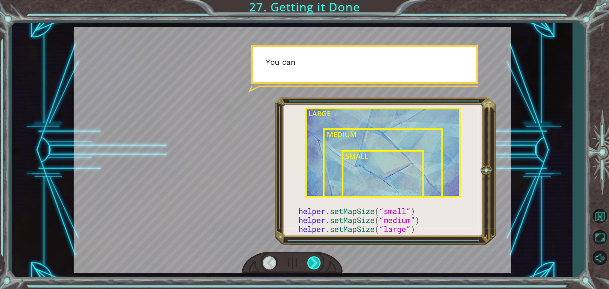
click at [316, 267] on div at bounding box center [315, 262] width 14 height 13
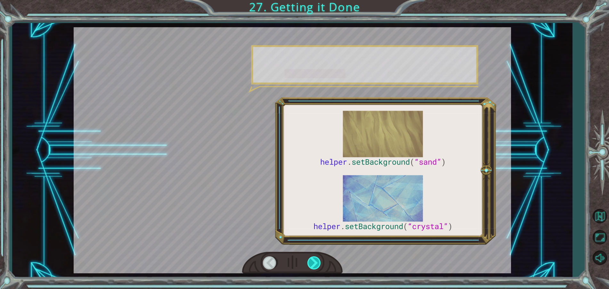
click at [316, 267] on div at bounding box center [315, 262] width 14 height 13
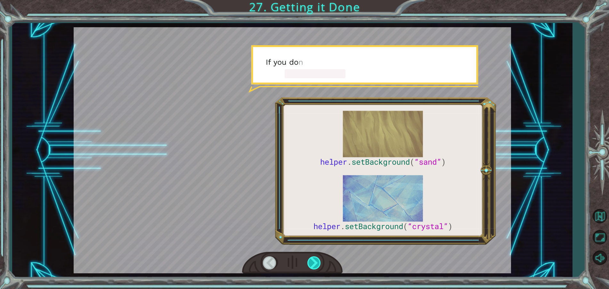
click at [316, 267] on div at bounding box center [315, 262] width 14 height 13
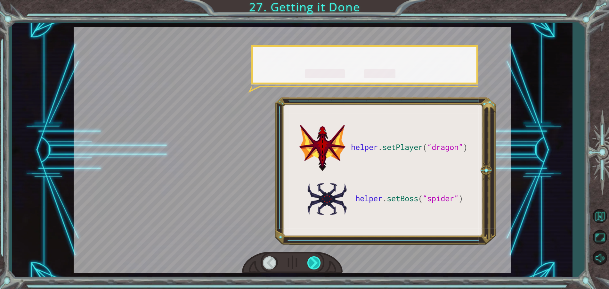
click at [316, 267] on div at bounding box center [315, 262] width 14 height 13
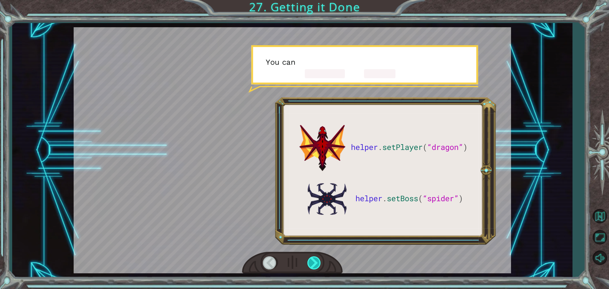
click at [316, 267] on div at bounding box center [315, 262] width 14 height 13
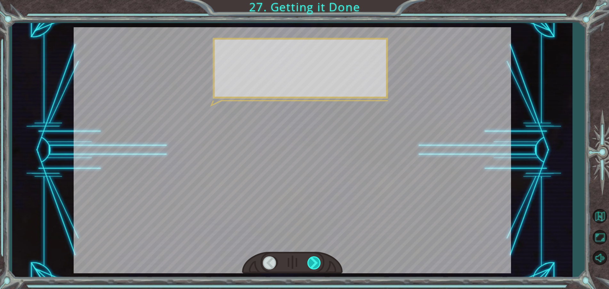
click at [316, 267] on div at bounding box center [315, 262] width 14 height 13
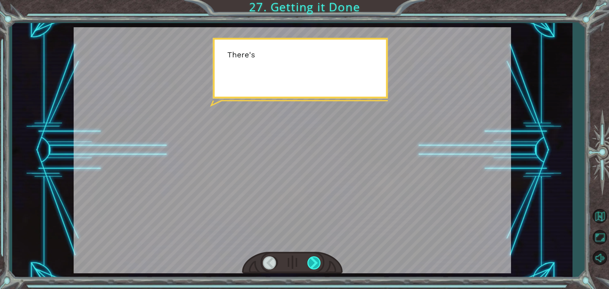
click at [316, 267] on div at bounding box center [315, 262] width 14 height 13
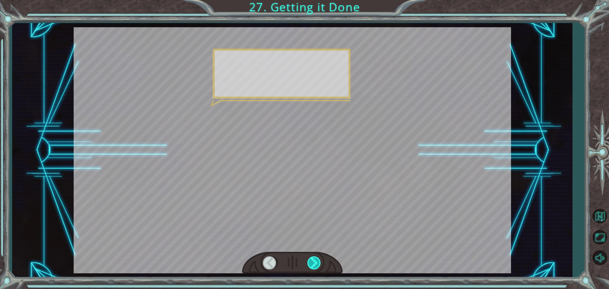
click at [316, 267] on div at bounding box center [315, 262] width 14 height 13
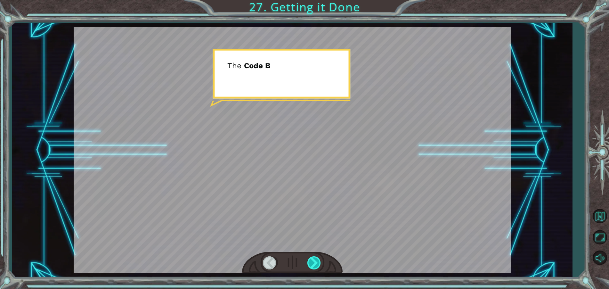
click at [316, 267] on div at bounding box center [315, 262] width 14 height 13
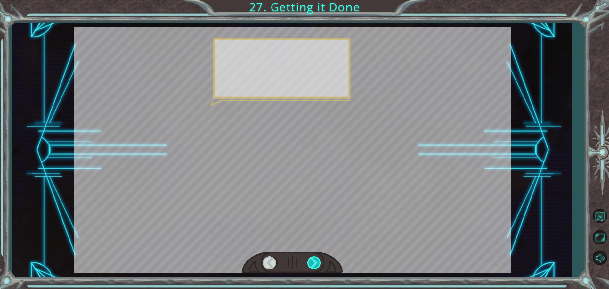
click at [316, 267] on div at bounding box center [315, 262] width 14 height 13
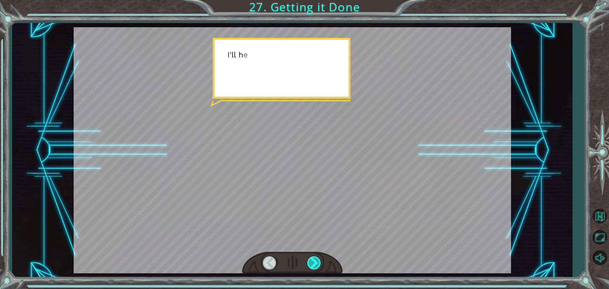
click at [316, 267] on div at bounding box center [315, 262] width 14 height 13
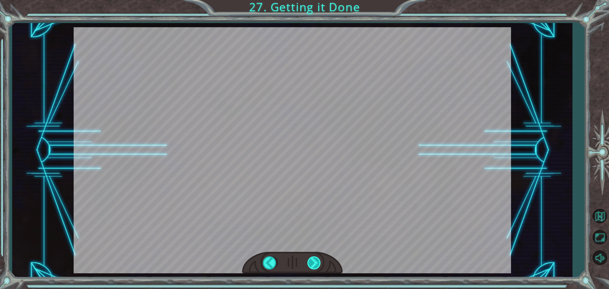
click at [316, 267] on div at bounding box center [315, 262] width 14 height 13
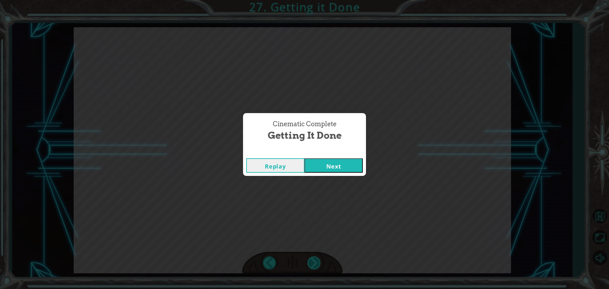
click at [316, 267] on div "Cinematic Complete Getting it Done Replay Next" at bounding box center [304, 144] width 609 height 289
click at [344, 169] on button "Next" at bounding box center [334, 165] width 58 height 14
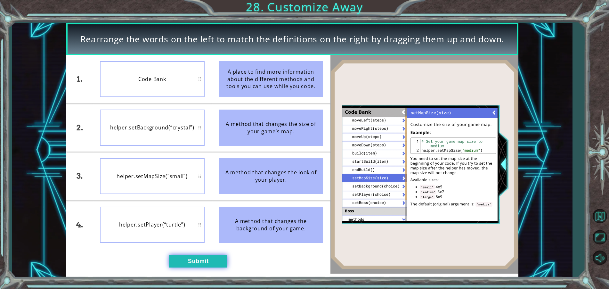
click at [203, 257] on button "Submit" at bounding box center [198, 261] width 58 height 13
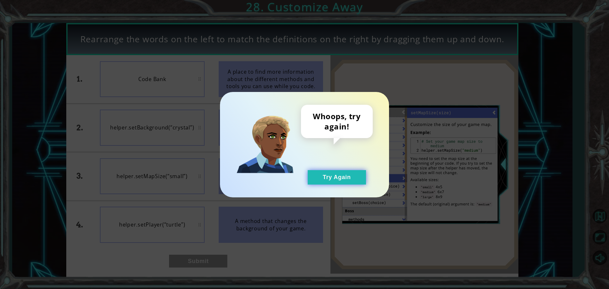
click at [334, 182] on button "Try Again" at bounding box center [337, 177] width 58 height 14
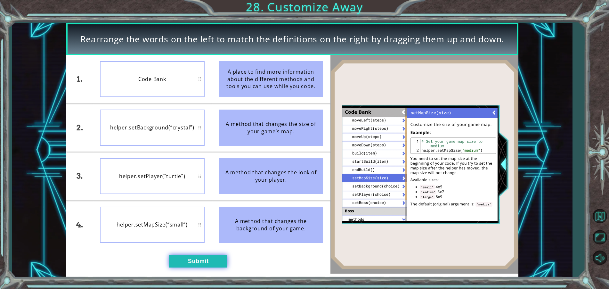
click at [198, 261] on button "Submit" at bounding box center [198, 261] width 58 height 13
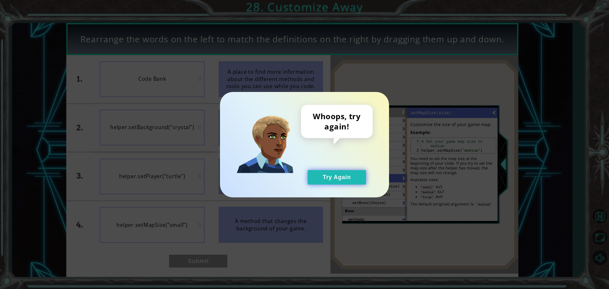
click at [359, 177] on button "Try Again" at bounding box center [337, 177] width 58 height 14
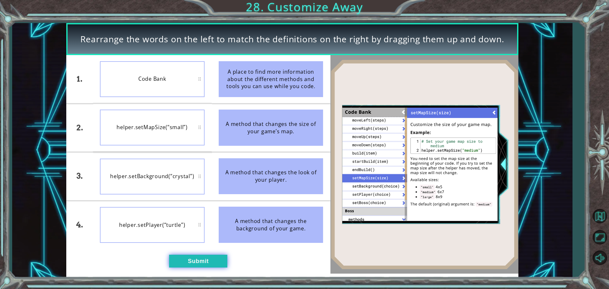
click at [179, 257] on button "Submit" at bounding box center [198, 261] width 58 height 13
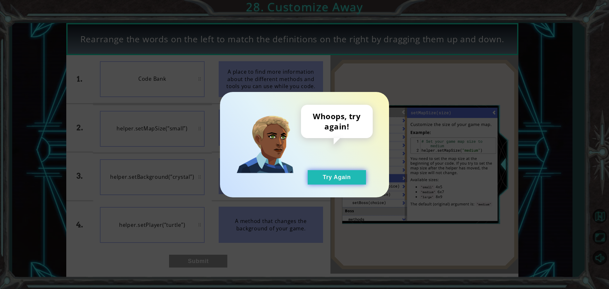
click at [349, 175] on button "Try Again" at bounding box center [337, 177] width 58 height 14
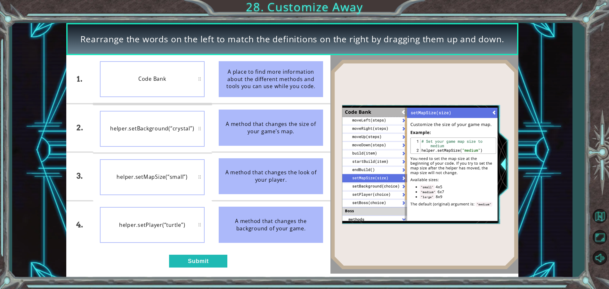
drag, startPoint x: 189, startPoint y: 54, endPoint x: 184, endPoint y: 89, distance: 36.4
click at [184, 89] on div "Rearrange the words on the left to match the definitions on the right by draggi…" at bounding box center [292, 150] width 452 height 254
click at [212, 262] on button "Submit" at bounding box center [198, 261] width 58 height 13
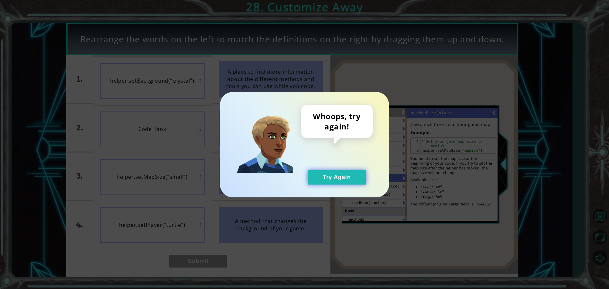
click at [330, 179] on button "Try Again" at bounding box center [337, 177] width 58 height 14
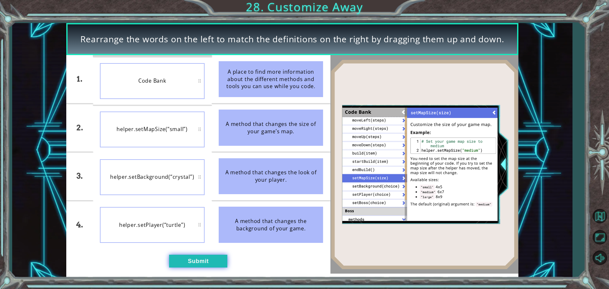
click at [212, 255] on button "Submit" at bounding box center [198, 261] width 58 height 13
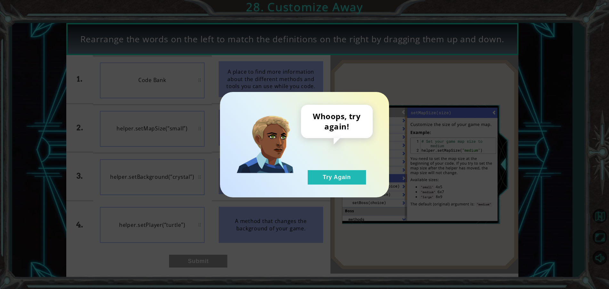
click at [340, 194] on div "Whoops, try again! Try Again" at bounding box center [304, 144] width 169 height 105
click at [341, 170] on button "Try Again" at bounding box center [337, 177] width 58 height 14
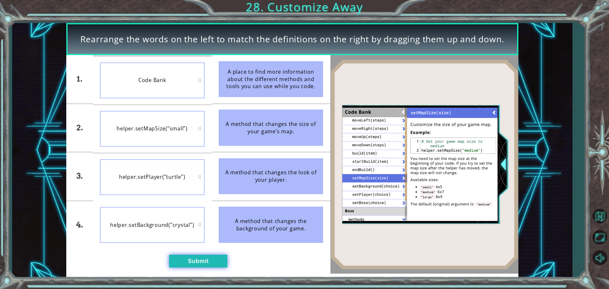
click at [191, 259] on button "Submit" at bounding box center [198, 261] width 58 height 13
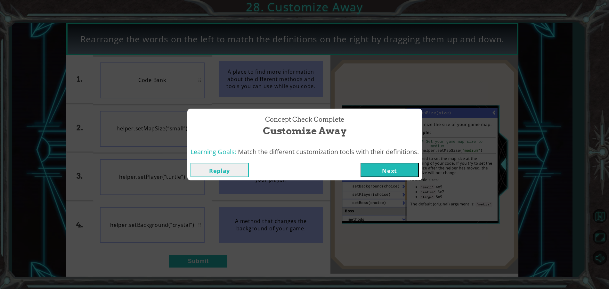
click at [377, 167] on button "Next" at bounding box center [390, 170] width 58 height 14
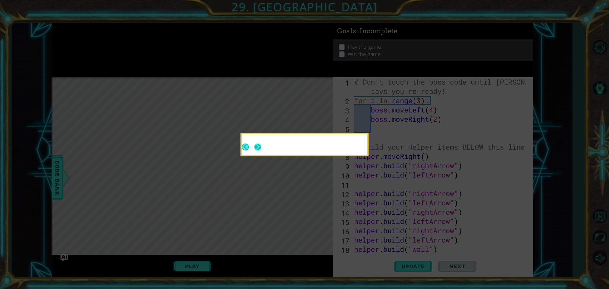
click at [256, 147] on button "Next" at bounding box center [257, 147] width 7 height 7
click at [262, 147] on div at bounding box center [305, 146] width 126 height 18
click at [261, 147] on div at bounding box center [305, 146] width 126 height 18
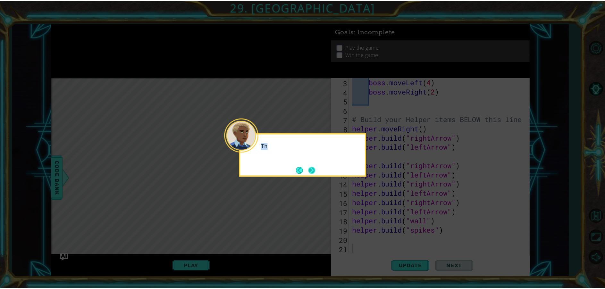
scroll to position [28, 0]
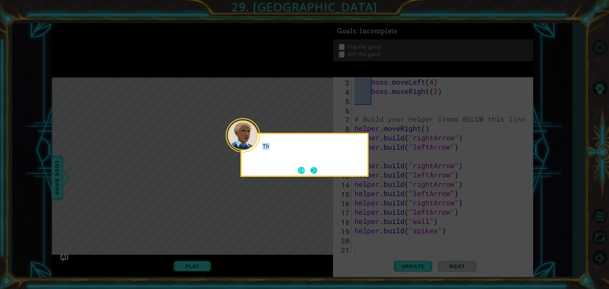
click at [317, 170] on button "Next" at bounding box center [314, 170] width 7 height 7
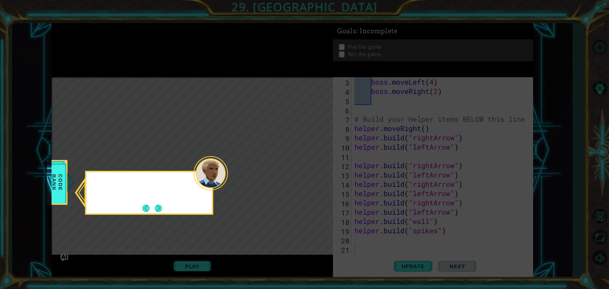
click at [317, 170] on icon at bounding box center [304, 144] width 609 height 289
click at [303, 169] on icon at bounding box center [304, 144] width 609 height 289
click at [161, 205] on button "Next" at bounding box center [159, 208] width 8 height 8
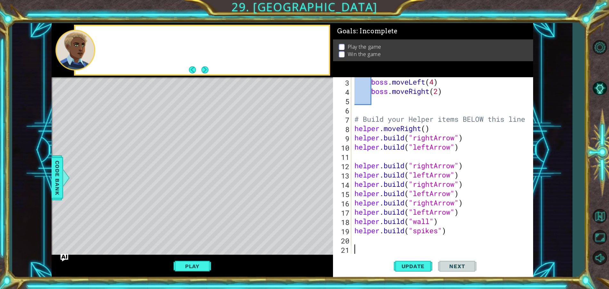
click at [161, 205] on div "Level Map" at bounding box center [200, 171] width 296 height 189
click at [205, 69] on button "Next" at bounding box center [205, 69] width 7 height 7
click at [206, 75] on div at bounding box center [202, 50] width 256 height 51
click at [261, 137] on div "Level Map" at bounding box center [200, 171] width 296 height 189
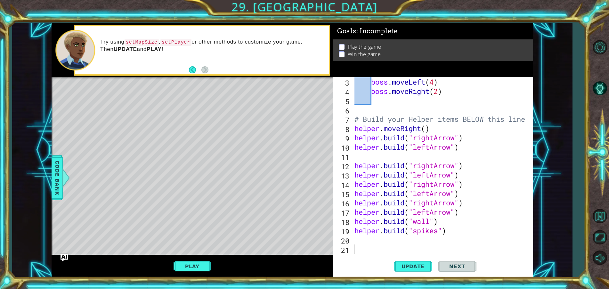
click at [177, 67] on div "Try using setMapSize , setPlayer or other methods to customize your game. Then …" at bounding box center [202, 50] width 254 height 48
click at [190, 271] on button "Play" at bounding box center [192, 266] width 37 height 12
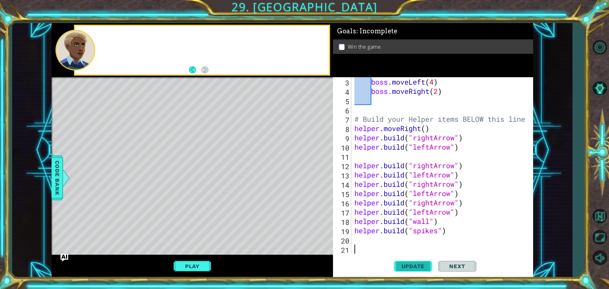
click at [412, 261] on button "Update" at bounding box center [413, 266] width 38 height 20
click at [183, 265] on button "Play" at bounding box center [192, 266] width 37 height 12
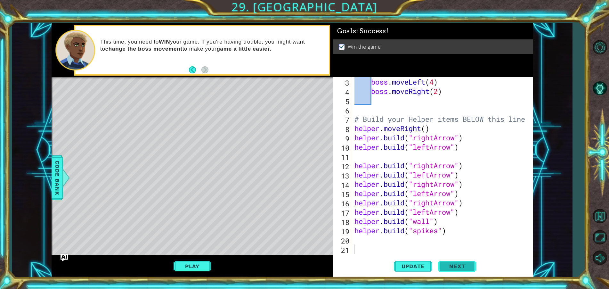
click at [458, 262] on button "Next" at bounding box center [457, 266] width 38 height 20
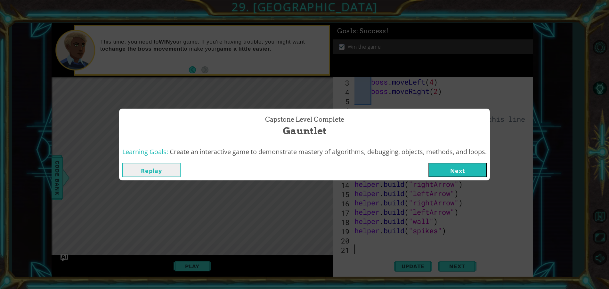
click at [474, 164] on button "Next" at bounding box center [458, 170] width 58 height 14
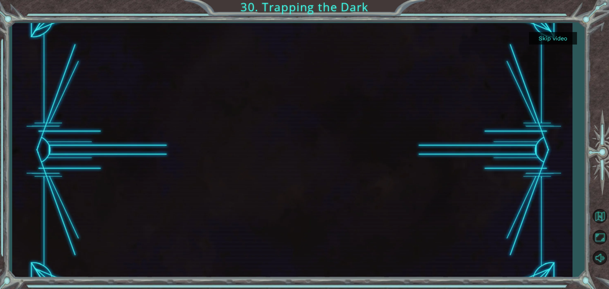
click at [364, 150] on div at bounding box center [292, 150] width 452 height 254
click at [559, 41] on button "Skip video" at bounding box center [553, 38] width 48 height 12
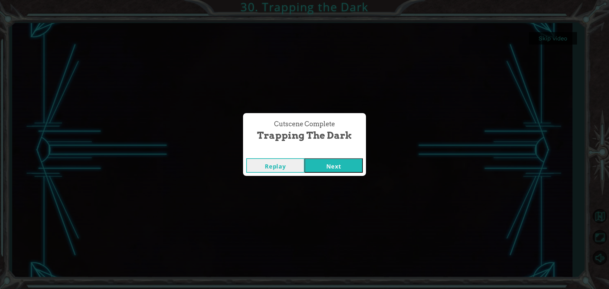
click at [330, 165] on button "Next" at bounding box center [334, 165] width 58 height 14
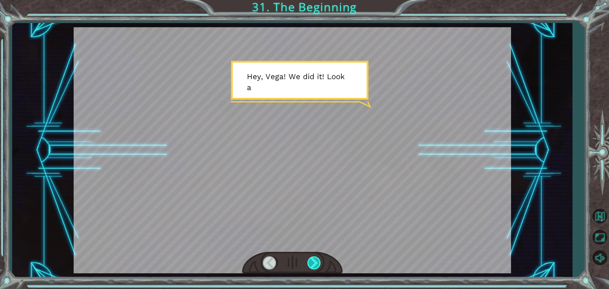
click at [318, 263] on div at bounding box center [315, 262] width 14 height 13
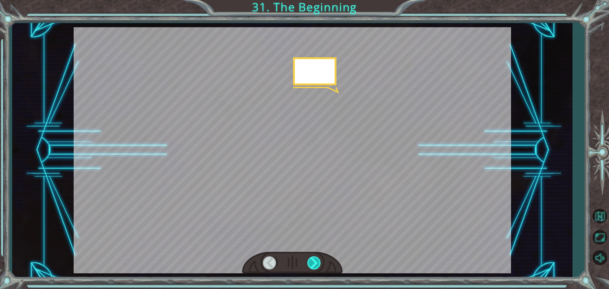
click at [318, 263] on div at bounding box center [315, 262] width 14 height 13
click at [317, 263] on div at bounding box center [315, 262] width 14 height 13
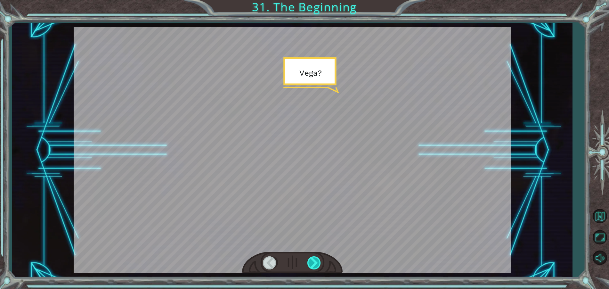
click at [317, 263] on div at bounding box center [315, 262] width 14 height 13
click at [317, 262] on div at bounding box center [315, 262] width 14 height 13
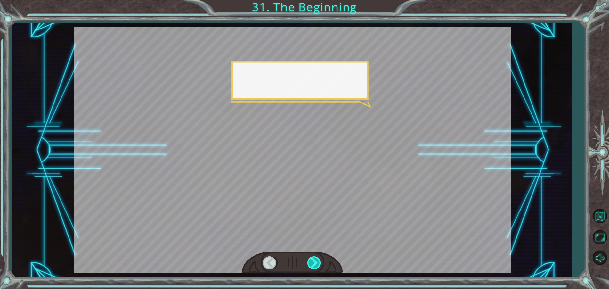
click at [318, 262] on div at bounding box center [315, 262] width 14 height 13
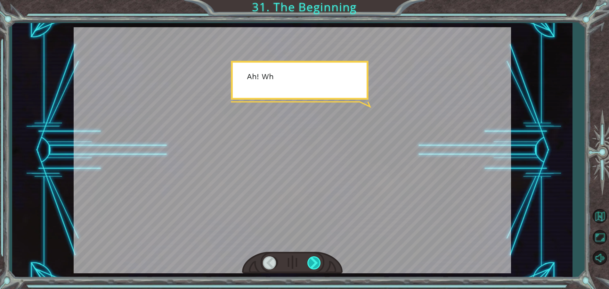
click at [318, 262] on div at bounding box center [315, 262] width 14 height 13
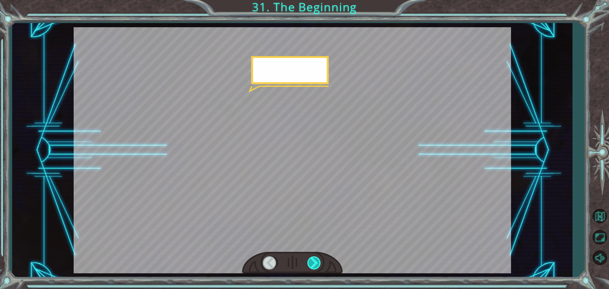
click at [318, 262] on div at bounding box center [315, 262] width 14 height 13
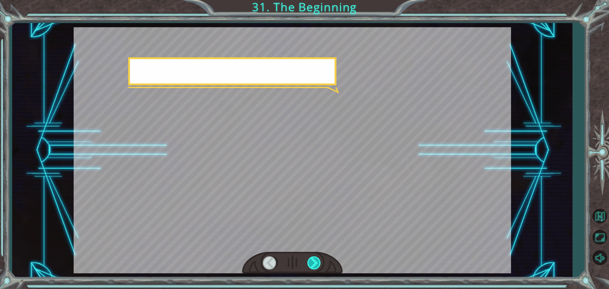
click at [318, 262] on div at bounding box center [315, 262] width 14 height 13
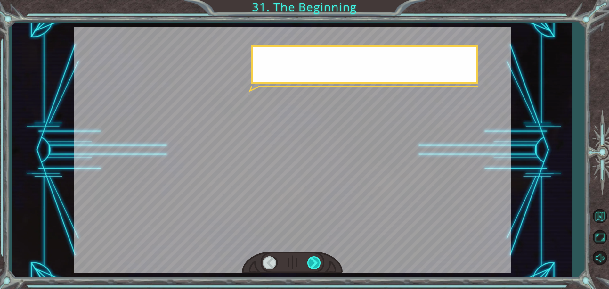
click at [318, 262] on div at bounding box center [315, 262] width 14 height 13
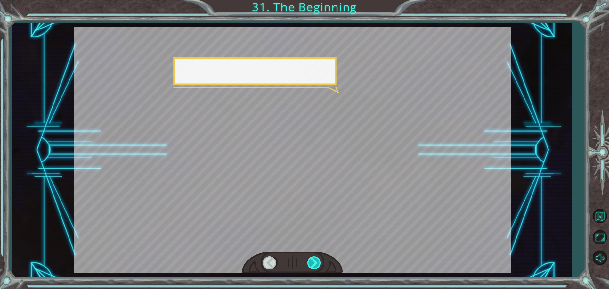
click at [318, 262] on div at bounding box center [315, 262] width 14 height 13
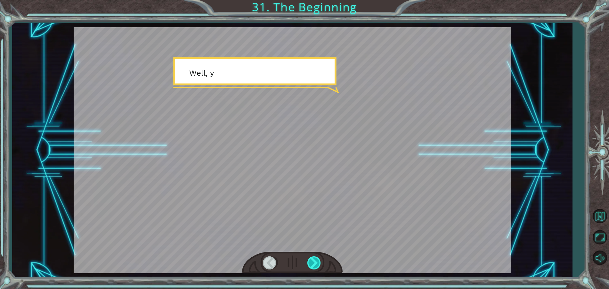
click at [318, 262] on div at bounding box center [315, 262] width 14 height 13
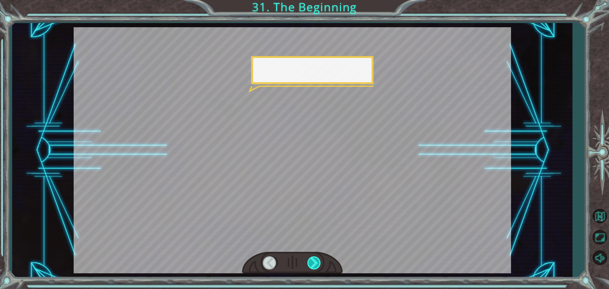
click at [318, 262] on div at bounding box center [315, 262] width 14 height 13
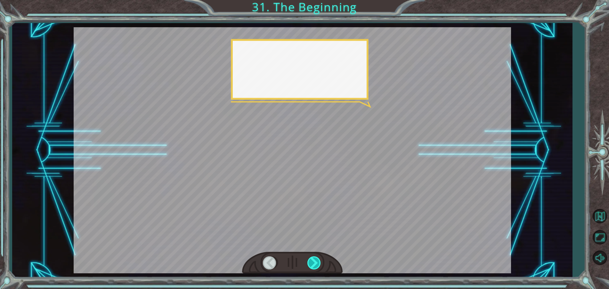
click at [318, 262] on div at bounding box center [315, 262] width 14 height 13
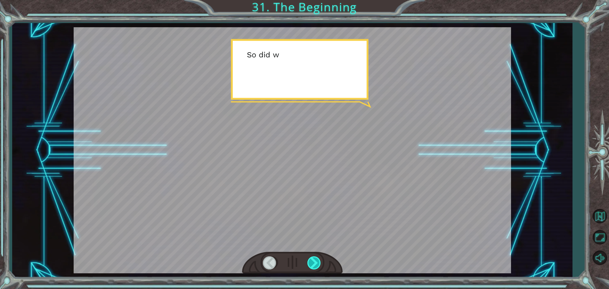
click at [318, 262] on div at bounding box center [315, 262] width 14 height 13
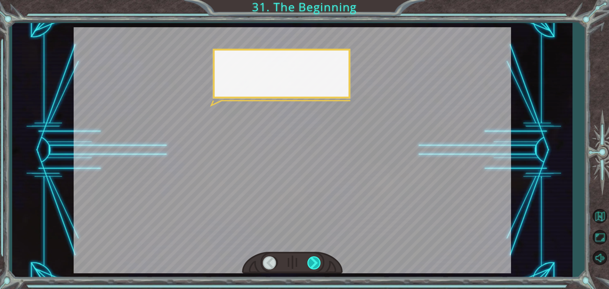
click at [318, 262] on div at bounding box center [315, 262] width 14 height 13
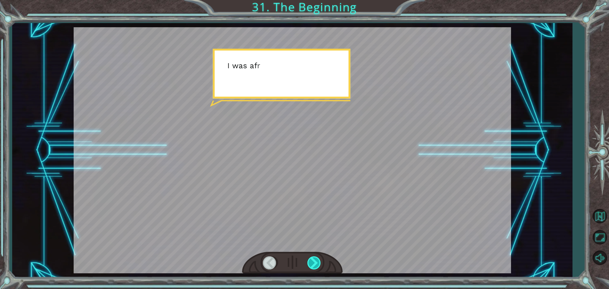
click at [318, 262] on div at bounding box center [315, 262] width 14 height 13
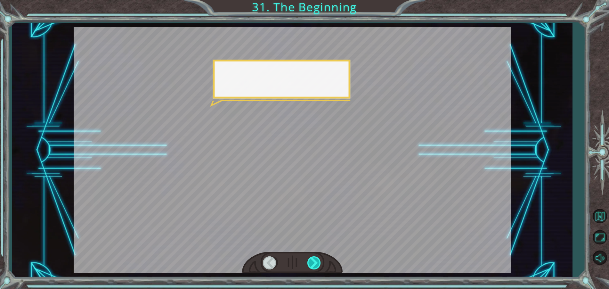
click at [318, 262] on div at bounding box center [315, 262] width 14 height 13
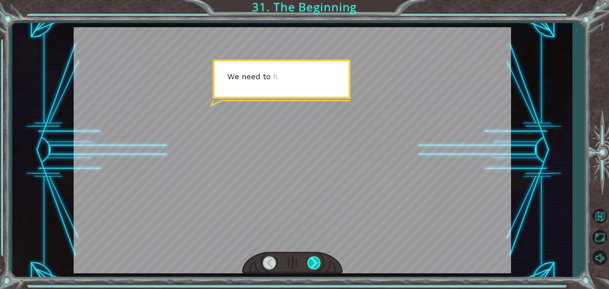
click at [318, 262] on div at bounding box center [315, 262] width 14 height 13
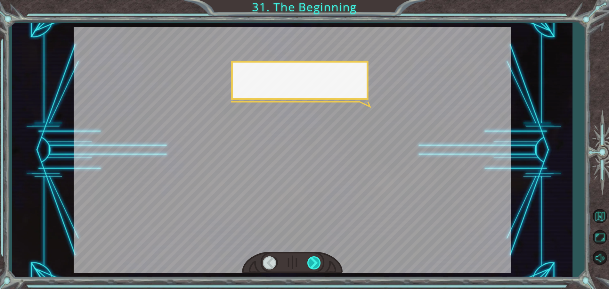
click at [318, 262] on div at bounding box center [315, 262] width 14 height 13
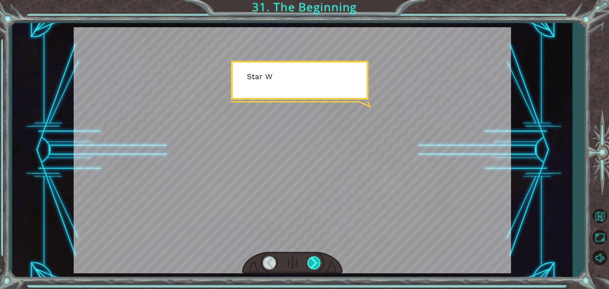
click at [318, 262] on div at bounding box center [315, 262] width 14 height 13
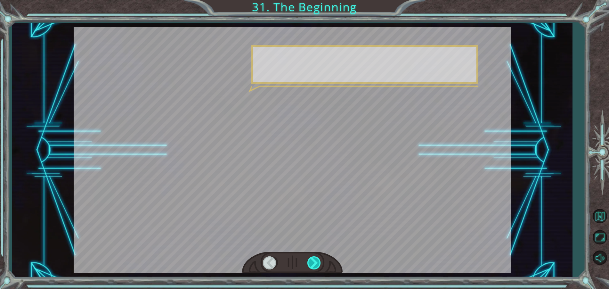
click at [318, 262] on div at bounding box center [315, 262] width 14 height 13
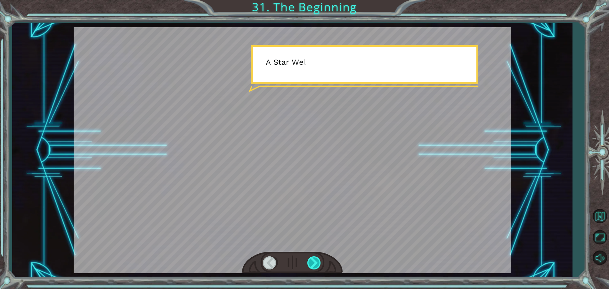
click at [318, 262] on div at bounding box center [315, 262] width 14 height 13
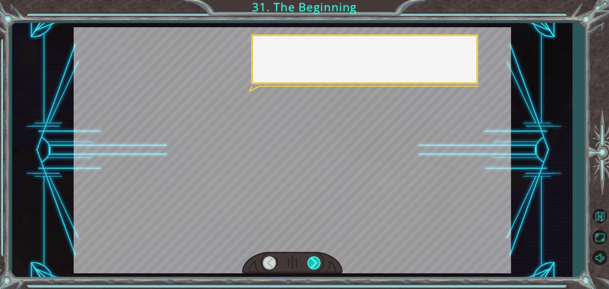
click at [318, 262] on div at bounding box center [315, 262] width 14 height 13
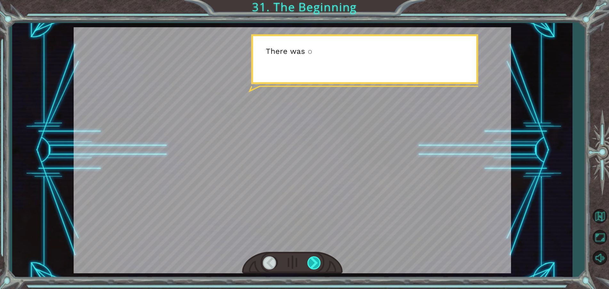
click at [321, 263] on div at bounding box center [315, 262] width 14 height 13
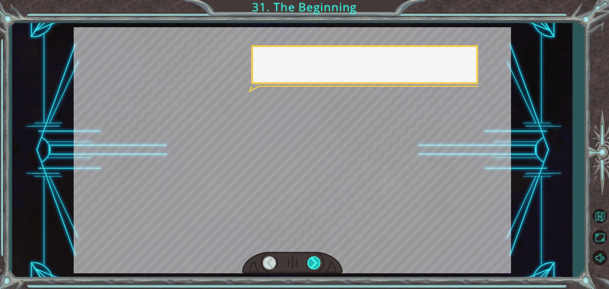
click at [321, 263] on div at bounding box center [315, 262] width 14 height 13
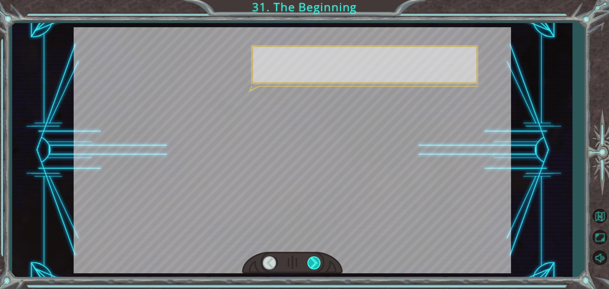
click at [319, 262] on div at bounding box center [315, 262] width 14 height 13
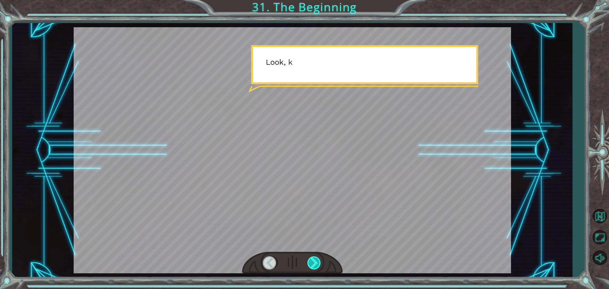
click at [319, 262] on div at bounding box center [315, 262] width 14 height 13
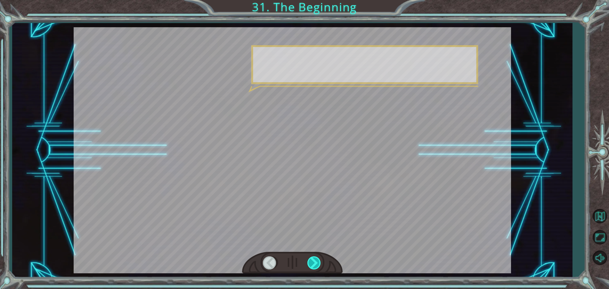
click at [319, 262] on div at bounding box center [315, 262] width 14 height 13
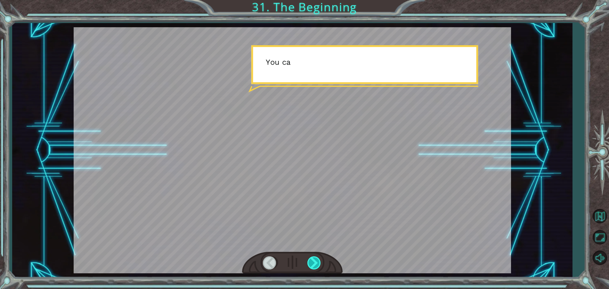
click at [319, 262] on div at bounding box center [315, 262] width 14 height 13
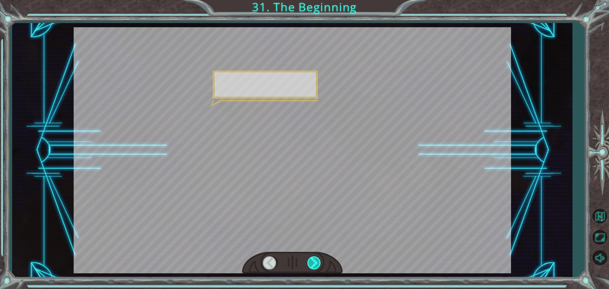
click at [319, 262] on div at bounding box center [315, 262] width 14 height 13
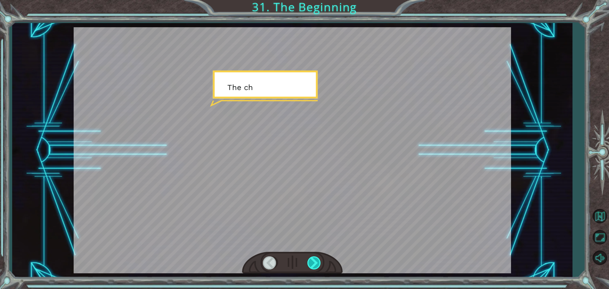
click at [319, 262] on div at bounding box center [315, 262] width 14 height 13
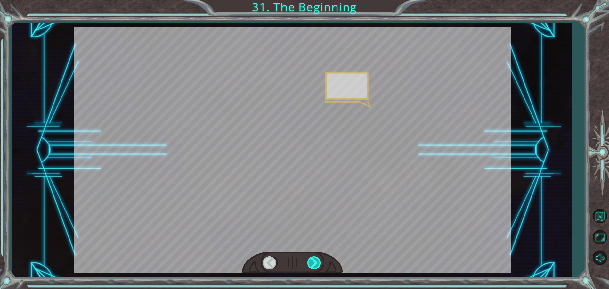
click at [319, 262] on div at bounding box center [315, 262] width 14 height 13
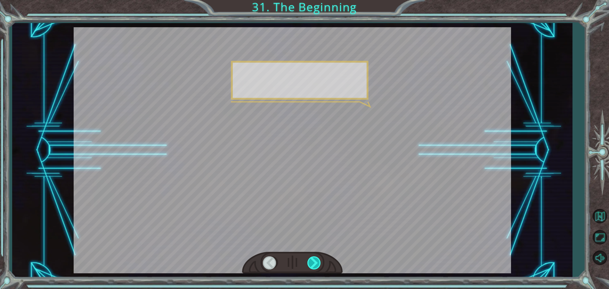
click at [319, 262] on div at bounding box center [315, 262] width 14 height 13
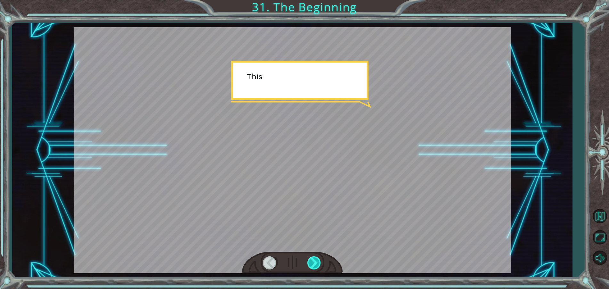
click at [319, 262] on div at bounding box center [315, 262] width 14 height 13
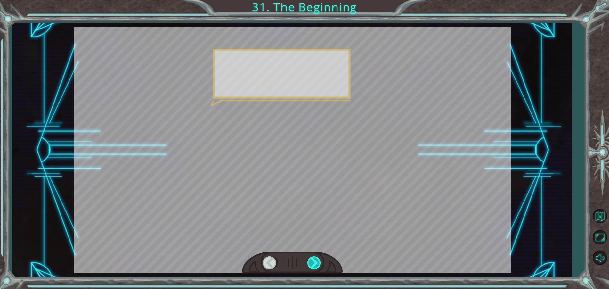
click at [319, 262] on div at bounding box center [315, 262] width 14 height 13
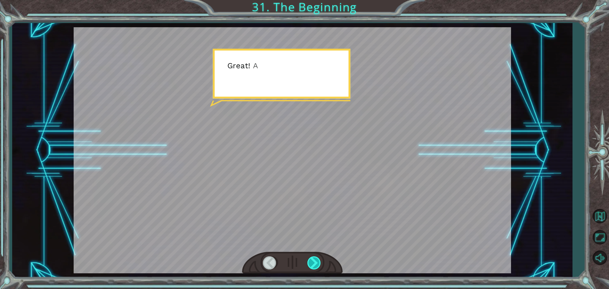
click at [319, 262] on div at bounding box center [315, 262] width 14 height 13
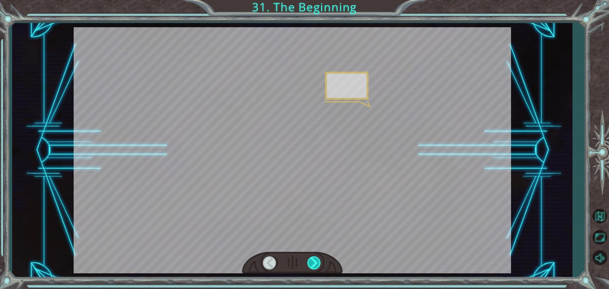
click at [319, 262] on div at bounding box center [315, 262] width 14 height 13
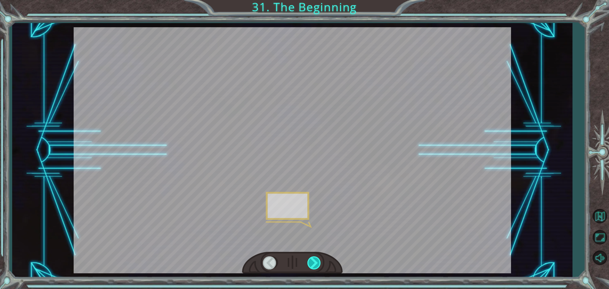
click at [319, 262] on div at bounding box center [315, 262] width 14 height 13
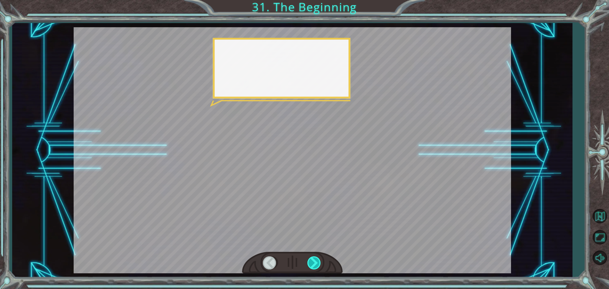
click at [319, 262] on div at bounding box center [315, 262] width 14 height 13
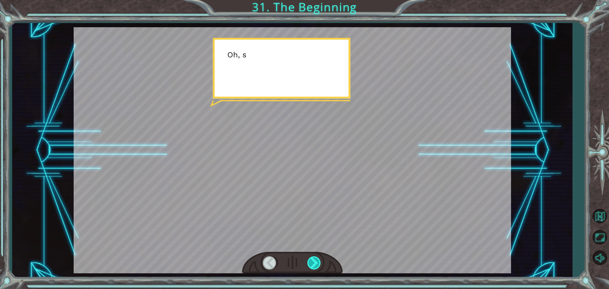
click at [319, 262] on div at bounding box center [315, 262] width 14 height 13
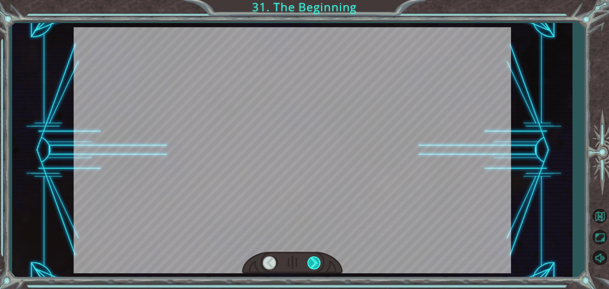
click at [319, 262] on div at bounding box center [315, 262] width 14 height 13
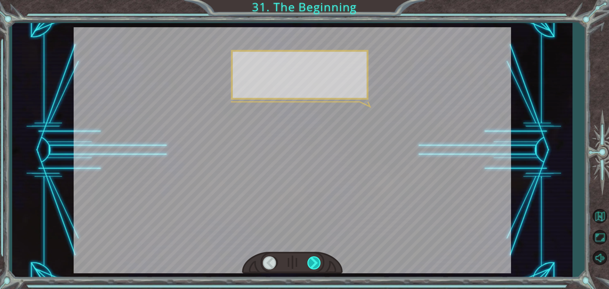
click at [319, 262] on div at bounding box center [315, 262] width 14 height 13
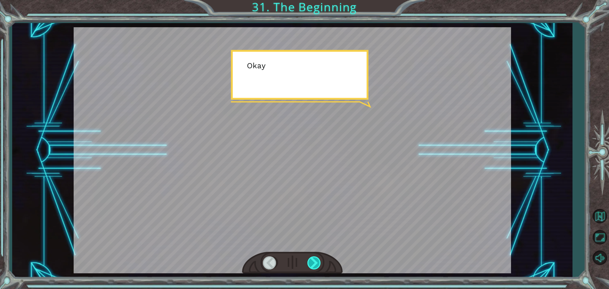
click at [319, 262] on div at bounding box center [315, 262] width 14 height 13
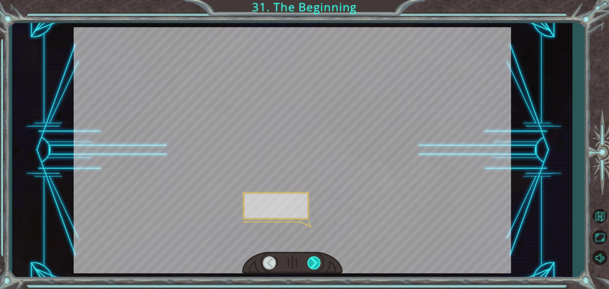
click at [319, 262] on div at bounding box center [315, 262] width 14 height 13
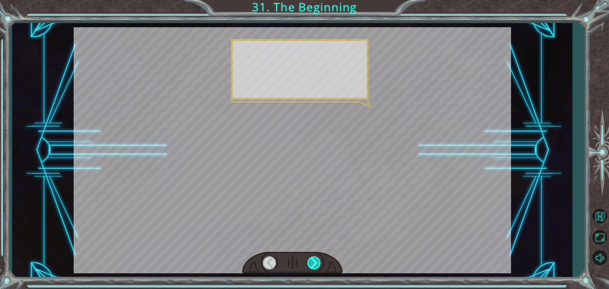
click at [319, 262] on div at bounding box center [315, 262] width 14 height 13
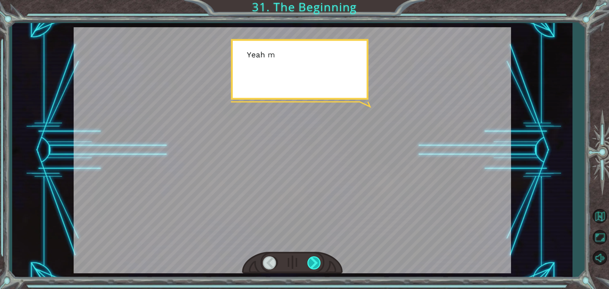
click at [319, 262] on div at bounding box center [315, 262] width 14 height 13
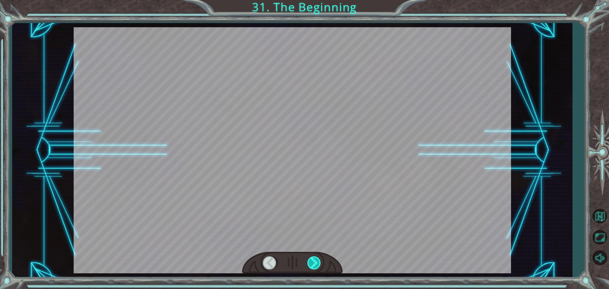
click at [319, 262] on div at bounding box center [315, 262] width 14 height 13
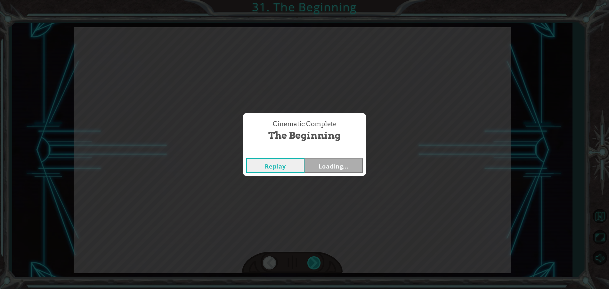
click at [319, 262] on div "Cinematic Complete The Beginning Replay Loading..." at bounding box center [304, 144] width 609 height 289
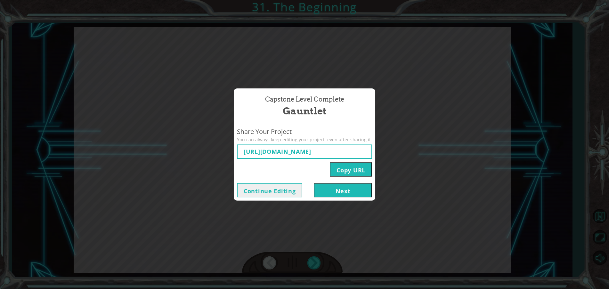
type input "[URL][DOMAIN_NAME]"
click at [337, 191] on button "Next" at bounding box center [343, 190] width 58 height 14
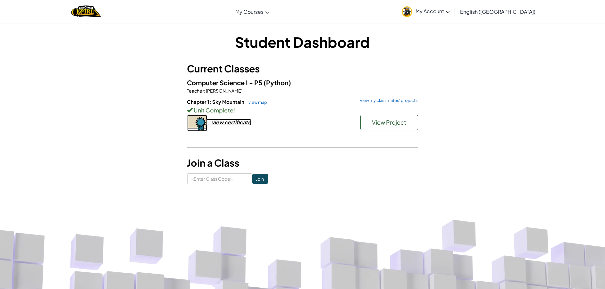
click at [248, 124] on div "view certificate" at bounding box center [231, 122] width 39 height 7
